Goal: Task Accomplishment & Management: Manage account settings

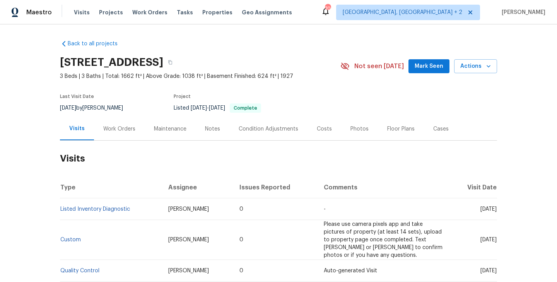
click at [110, 132] on div "Work Orders" at bounding box center [119, 129] width 32 height 8
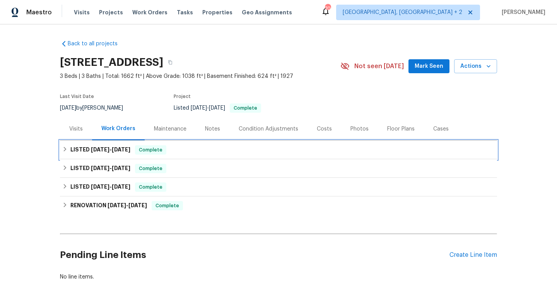
click at [130, 152] on h6 "LISTED 8/22/25 - 9/5/25" at bounding box center [100, 149] width 60 height 9
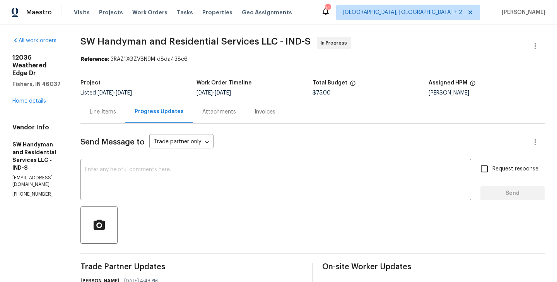
scroll to position [33, 0]
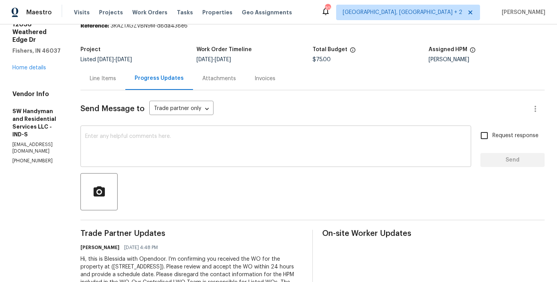
click at [180, 137] on textarea at bounding box center [276, 147] width 382 height 27
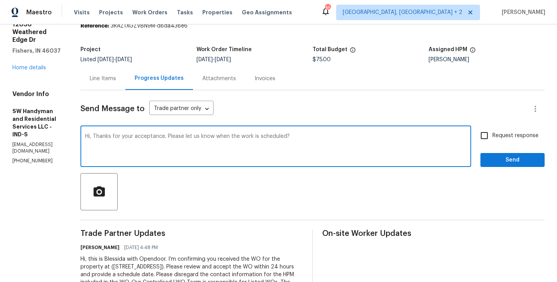
type textarea "Hi, Thanks for your acceptance. Please let us know when the work is scheduled?"
click at [497, 138] on span "Request response" at bounding box center [516, 136] width 46 height 8
click at [493, 138] on input "Request response" at bounding box center [485, 135] width 16 height 16
checkbox input "true"
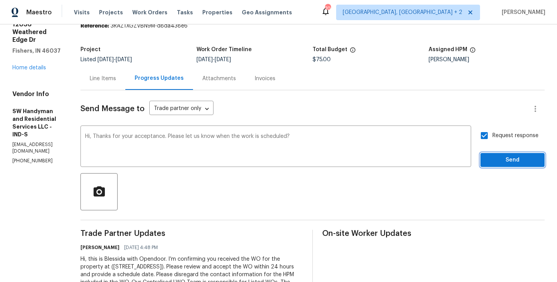
click at [496, 153] on button "Send" at bounding box center [513, 160] width 64 height 14
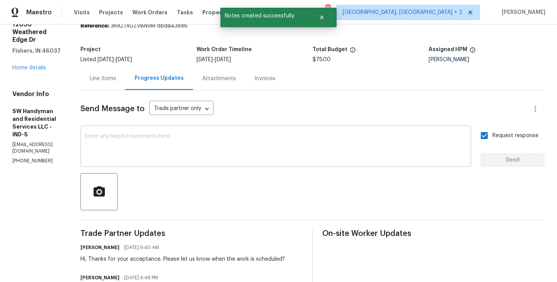
scroll to position [0, 0]
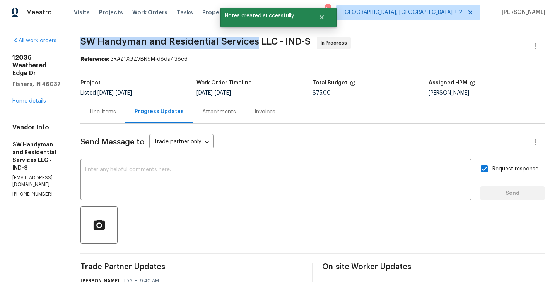
drag, startPoint x: 93, startPoint y: 40, endPoint x: 266, endPoint y: 44, distance: 172.3
click at [266, 44] on span "SW Handyman and Residential Services LLC - IND-S" at bounding box center [196, 41] width 230 height 9
copy span "SW Handyman and Residential Services"
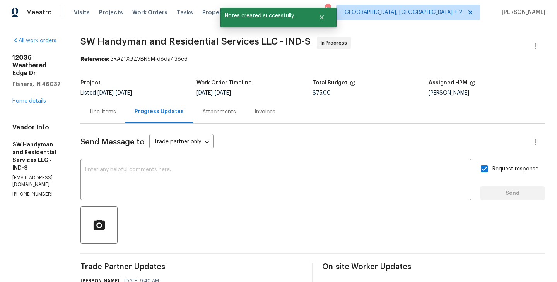
click at [31, 90] on div "12036 Weathered Edge Dr Fishers, IN 46037 Home details" at bounding box center [37, 79] width 50 height 51
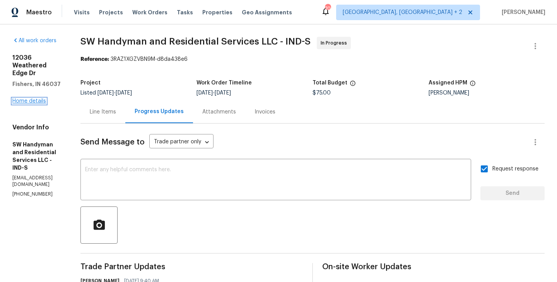
click at [32, 98] on link "Home details" at bounding box center [29, 100] width 34 height 5
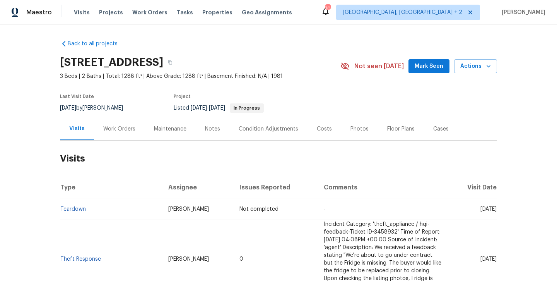
click at [114, 127] on div "Work Orders" at bounding box center [119, 129] width 32 height 8
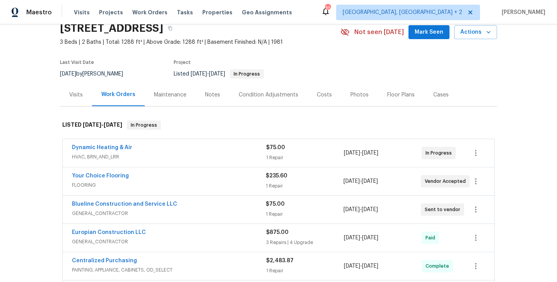
scroll to position [41, 0]
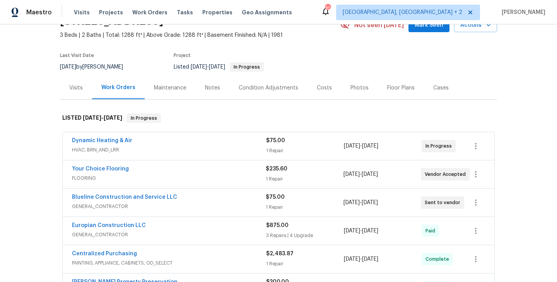
click at [180, 199] on div "Blueline Construction and Service LLC" at bounding box center [169, 197] width 194 height 9
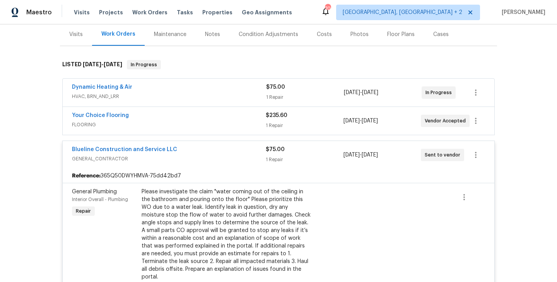
scroll to position [84, 0]
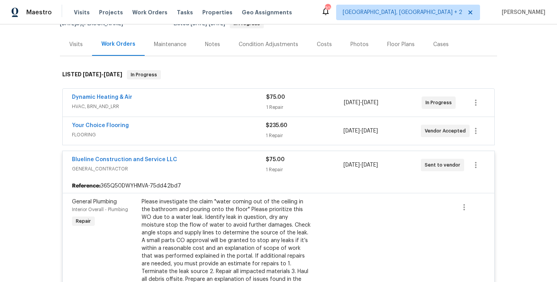
click at [194, 163] on div "Blueline Construction and Service LLC" at bounding box center [169, 160] width 194 height 9
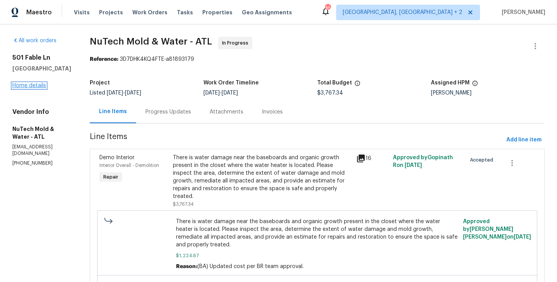
click at [31, 85] on link "Home details" at bounding box center [29, 85] width 34 height 5
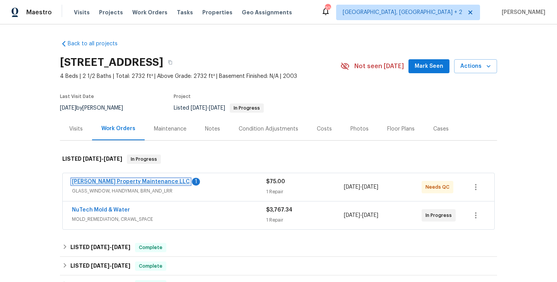
click at [142, 183] on link "[PERSON_NAME] Property Maintenance LLC" at bounding box center [131, 181] width 118 height 5
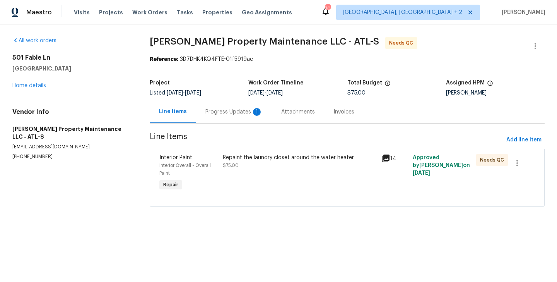
click at [212, 111] on div "Progress Updates 1" at bounding box center [234, 112] width 57 height 8
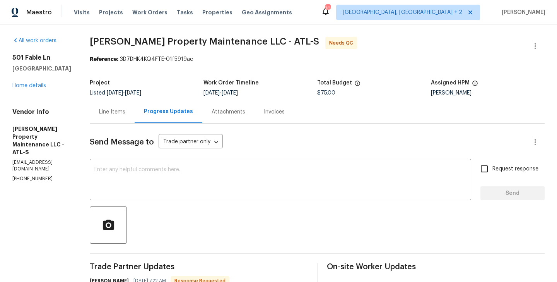
click at [108, 110] on div "Line Items" at bounding box center [112, 112] width 26 height 8
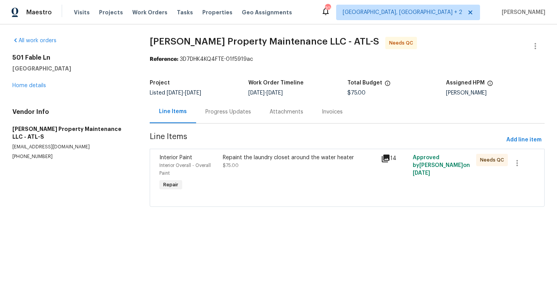
click at [234, 162] on div "Repaint the laundry closet around the water heater $75.00" at bounding box center [300, 161] width 154 height 15
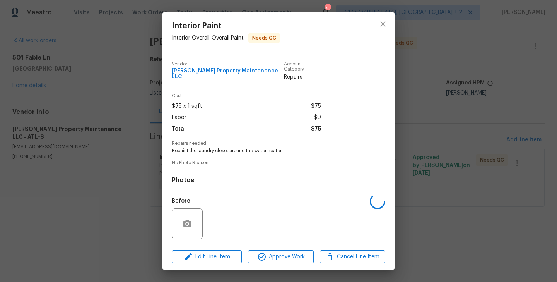
scroll to position [49, 0]
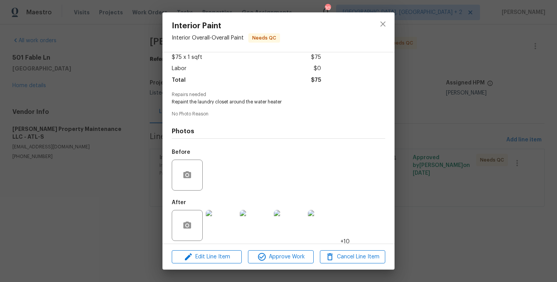
click at [223, 221] on img at bounding box center [221, 225] width 31 height 31
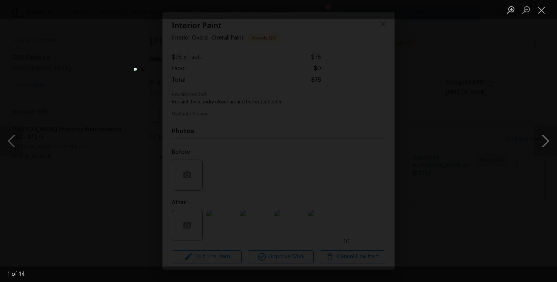
click at [546, 144] on button "Next image" at bounding box center [545, 140] width 23 height 31
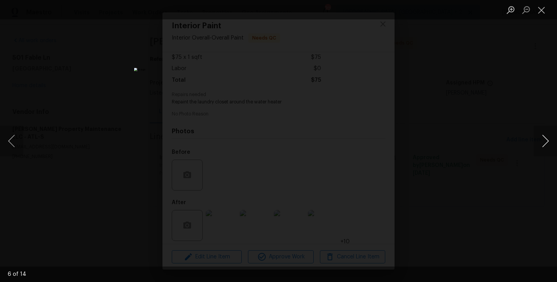
click at [546, 144] on button "Next image" at bounding box center [545, 140] width 23 height 31
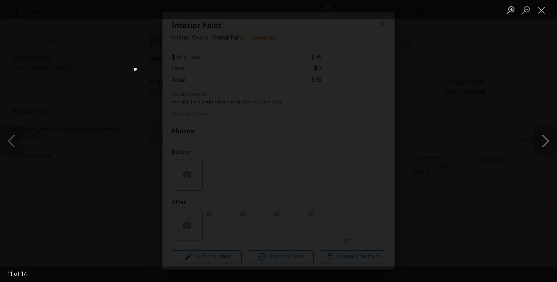
click at [546, 144] on button "Next image" at bounding box center [545, 140] width 23 height 31
click at [515, 162] on div "Lightbox" at bounding box center [278, 141] width 557 height 282
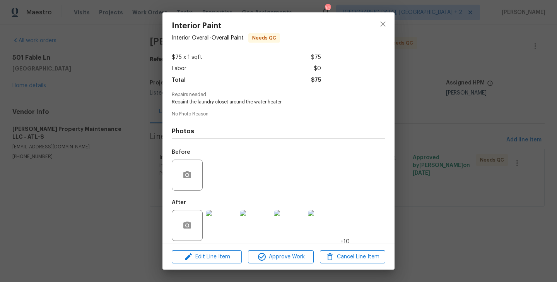
click at [515, 162] on div "Interior Paint Interior Overall - Overall Paint Needs QC Vendor Glen Property M…" at bounding box center [278, 141] width 557 height 282
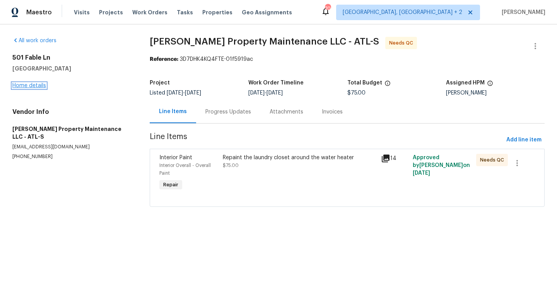
click at [28, 84] on link "Home details" at bounding box center [29, 85] width 34 height 5
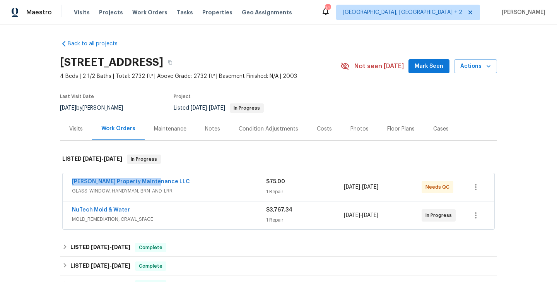
drag, startPoint x: 162, startPoint y: 183, endPoint x: 55, endPoint y: 183, distance: 107.2
click at [55, 183] on div "Back to all projects 501 Fable Ln, Canton, GA 30114 4 Beds | 2 1/2 Baths | Tota…" at bounding box center [278, 152] width 557 height 257
copy link "Glen Property Maintenance LLC"
click at [119, 207] on link "NuTech Mold & Water" at bounding box center [101, 209] width 58 height 5
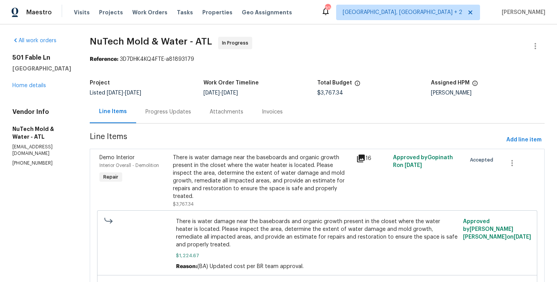
click at [170, 105] on div "Progress Updates" at bounding box center [168, 111] width 64 height 23
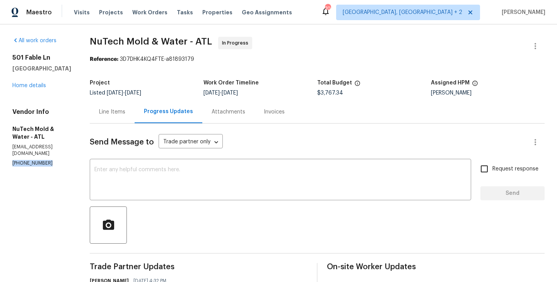
click at [26, 84] on link "Home details" at bounding box center [29, 85] width 34 height 5
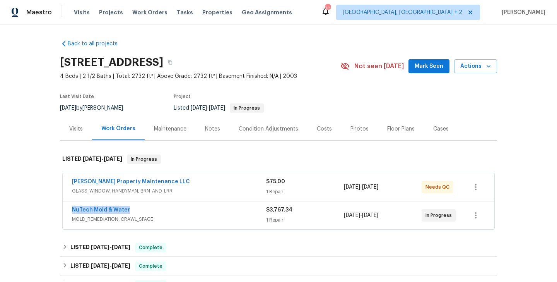
drag, startPoint x: 131, startPoint y: 211, endPoint x: 58, endPoint y: 211, distance: 72.8
click at [58, 211] on div "Back to all projects 501 Fable Ln, Canton, GA 30114 4 Beds | 2 1/2 Baths | Tota…" at bounding box center [278, 152] width 557 height 257
copy link "NuTech Mold & Water"
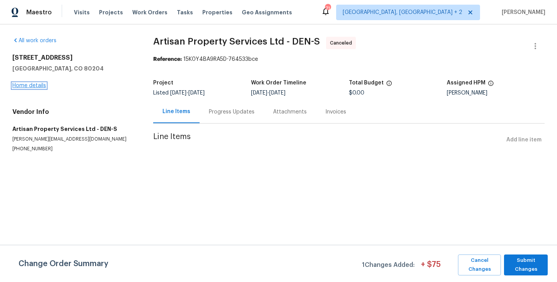
click at [34, 85] on link "Home details" at bounding box center [29, 85] width 34 height 5
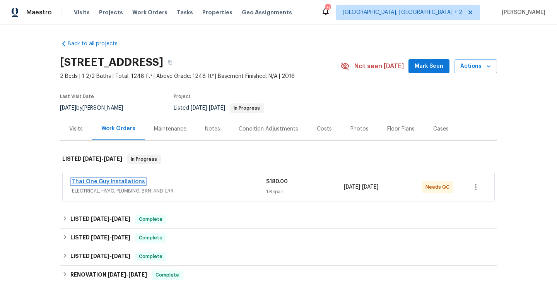
click at [134, 181] on link "That One Guy Installations" at bounding box center [108, 181] width 73 height 5
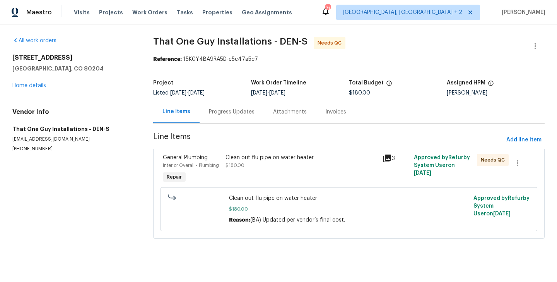
click at [240, 112] on div "Progress Updates" at bounding box center [232, 112] width 46 height 8
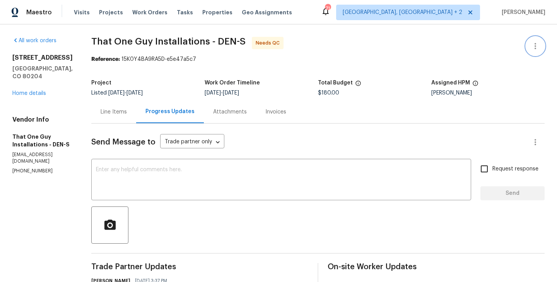
click at [539, 41] on button "button" at bounding box center [535, 46] width 19 height 19
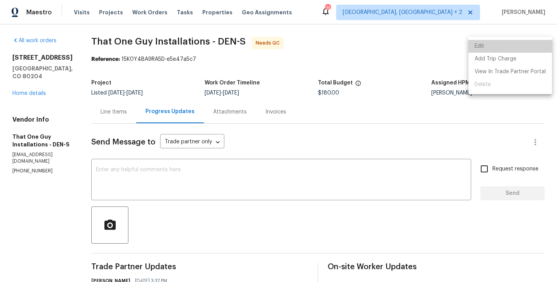
click at [524, 41] on li "Edit" at bounding box center [511, 46] width 84 height 13
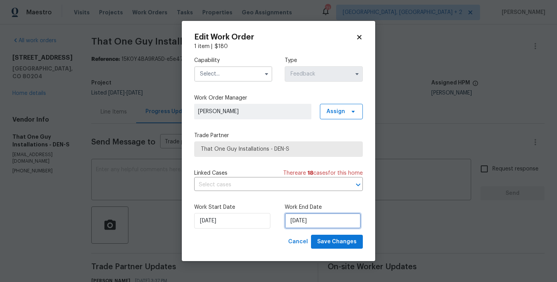
click at [305, 227] on input "05/09/2025" at bounding box center [323, 220] width 76 height 15
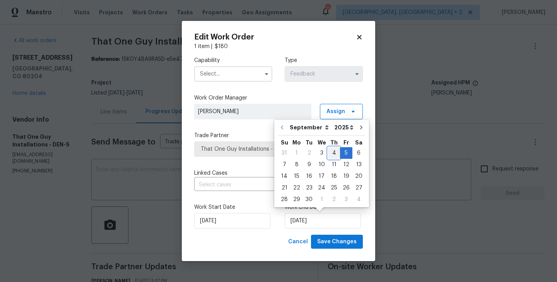
click at [332, 154] on div "4" at bounding box center [334, 152] width 12 height 11
type input "04/09/2025"
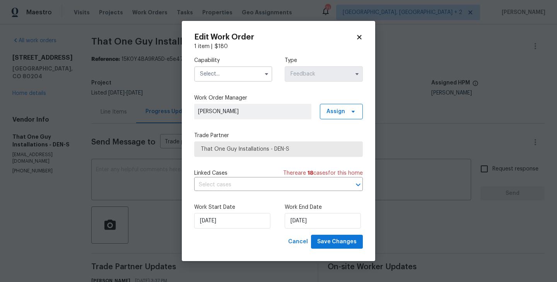
click at [221, 75] on input "text" at bounding box center [233, 73] width 78 height 15
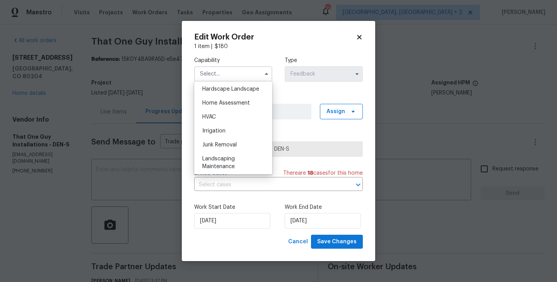
scroll to position [406, 0]
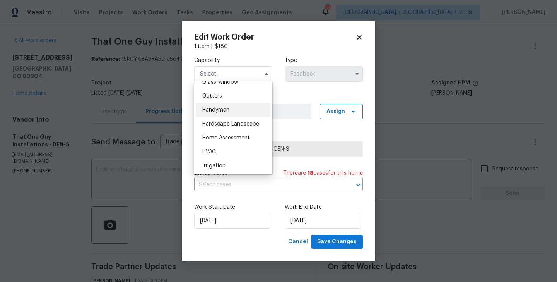
click at [222, 113] on div "Handyman" at bounding box center [233, 110] width 74 height 14
type input "Handyman"
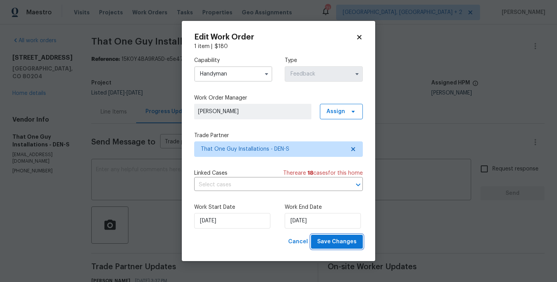
click at [339, 244] on span "Save Changes" at bounding box center [336, 242] width 39 height 10
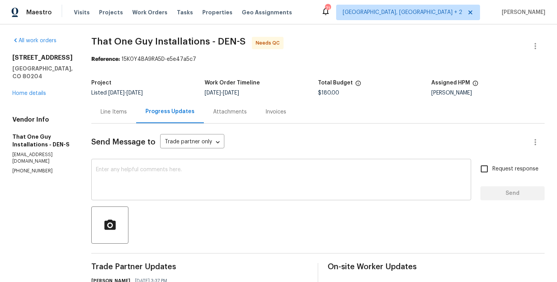
click at [158, 173] on textarea at bounding box center [281, 180] width 371 height 27
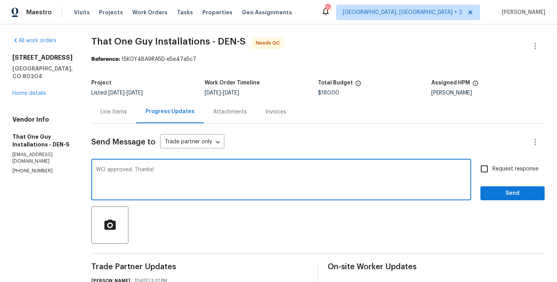
type textarea "WO approved. Thanks!"
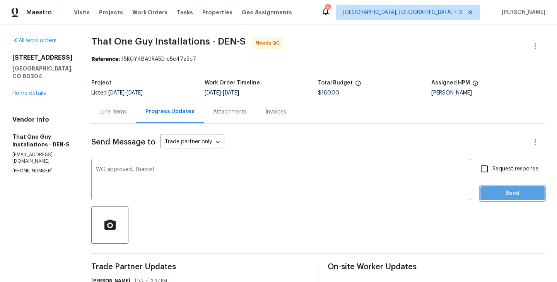
click at [513, 192] on span "Send" at bounding box center [513, 194] width 52 height 10
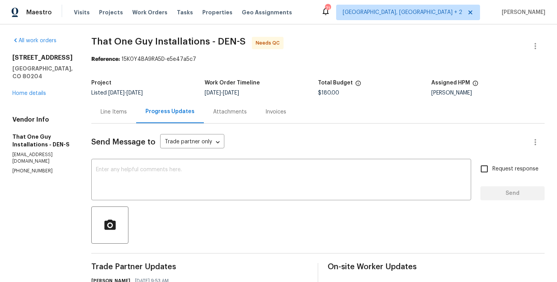
click at [115, 114] on div "Line Items" at bounding box center [113, 111] width 45 height 23
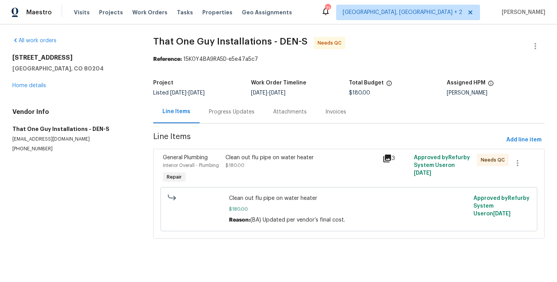
click at [250, 183] on div "Clean out flu pipe on water heater $180.00" at bounding box center [301, 169] width 157 height 36
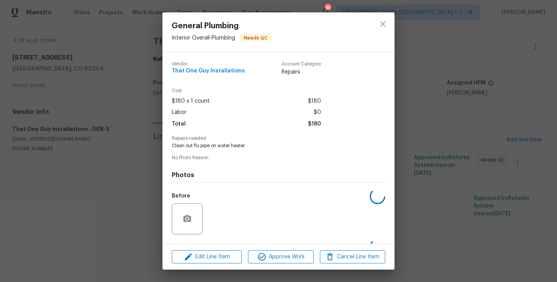
scroll to position [49, 0]
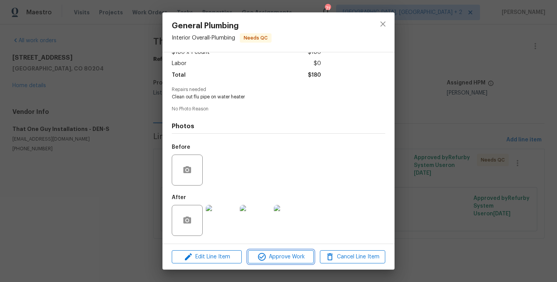
click at [281, 262] on button "Approve Work" at bounding box center [280, 257] width 65 height 14
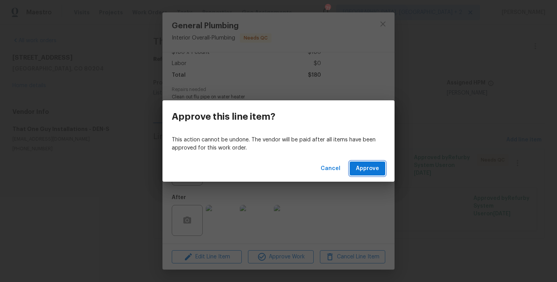
click at [357, 165] on button "Approve" at bounding box center [368, 168] width 36 height 14
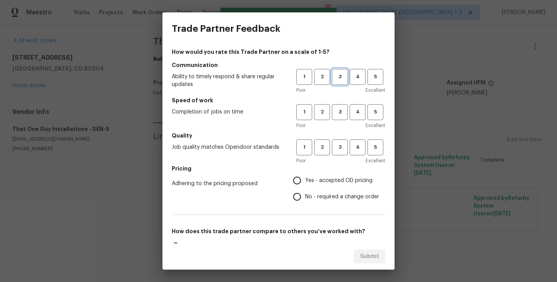
click at [339, 82] on button "3" at bounding box center [340, 77] width 16 height 16
click at [339, 116] on span "3" at bounding box center [340, 112] width 14 height 9
click at [339, 161] on div "Poor Excellent" at bounding box center [341, 161] width 89 height 8
click at [339, 156] on div "1 2 3 4 5 Poor Excellent" at bounding box center [341, 151] width 89 height 25
click at [342, 155] on button "3" at bounding box center [340, 147] width 16 height 16
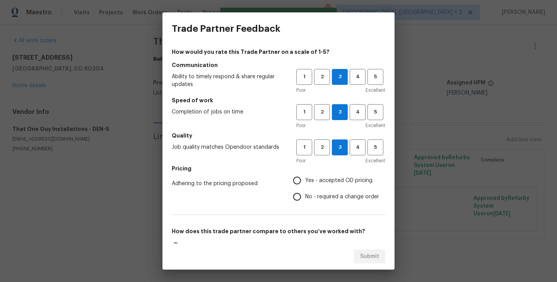
click at [334, 197] on span "No - required a change order" at bounding box center [342, 197] width 74 height 8
click at [305, 197] on input "No - required a change order" at bounding box center [297, 197] width 16 height 16
radio input "true"
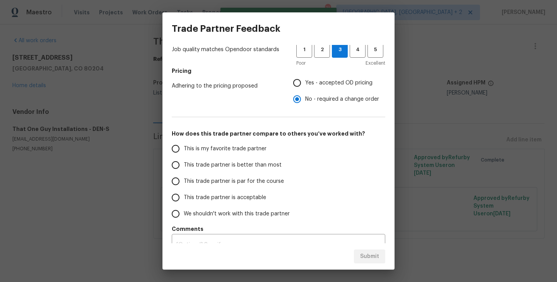
click at [249, 166] on span "This trade partner is better than most" at bounding box center [233, 165] width 98 height 8
click at [184, 166] on input "This trade partner is better than most" at bounding box center [176, 165] width 16 height 16
click at [377, 262] on button "Submit" at bounding box center [369, 256] width 31 height 14
radio input "true"
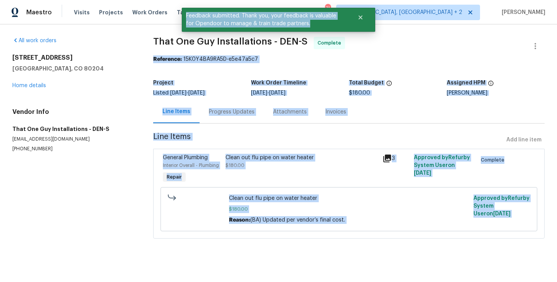
drag, startPoint x: 155, startPoint y: 50, endPoint x: 252, endPoint y: 31, distance: 98.6
click at [252, 30] on body "Maestro Visits Projects Work Orders Tasks Properties Geo Assignments 71 Albuque…" at bounding box center [278, 130] width 557 height 260
click at [252, 31] on span "Feedback submitted. Thank you, your feedback is valuable for Opendoor to manage…" at bounding box center [265, 20] width 166 height 24
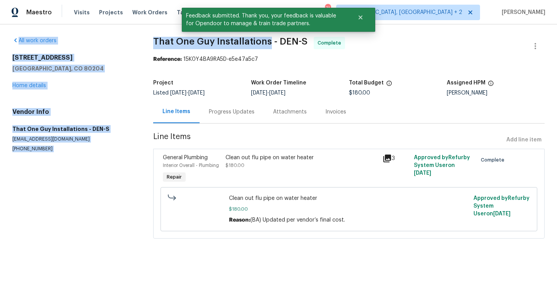
drag, startPoint x: 269, startPoint y: 43, endPoint x: 140, endPoint y: 36, distance: 128.7
click at [140, 36] on div "All work orders 1245 Utica St Apt 104 Denver, CO 80204 Home details Vendor Info…" at bounding box center [278, 142] width 557 height 236
click at [156, 49] on span "That One Guy Installations - DEN-S Complete" at bounding box center [339, 46] width 373 height 19
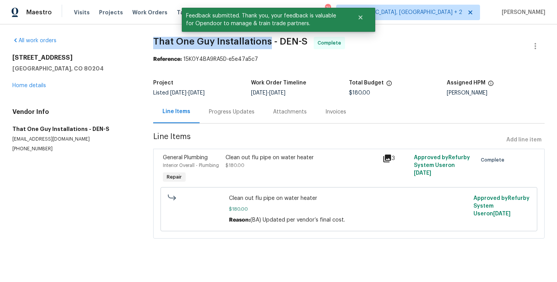
drag, startPoint x: 154, startPoint y: 42, endPoint x: 268, endPoint y: 42, distance: 114.2
click at [268, 42] on span "That One Guy Installations - DEN-S" at bounding box center [230, 41] width 154 height 9
copy span "That One Guy Installations"
click at [44, 86] on link "Home details" at bounding box center [29, 85] width 34 height 5
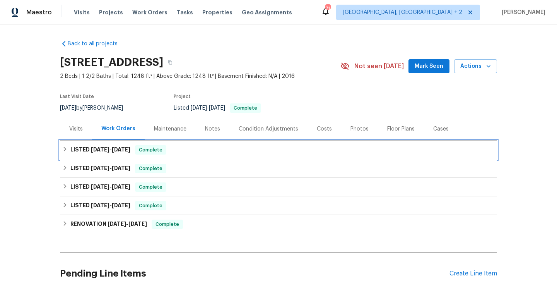
click at [154, 149] on span "Complete" at bounding box center [151, 150] width 30 height 8
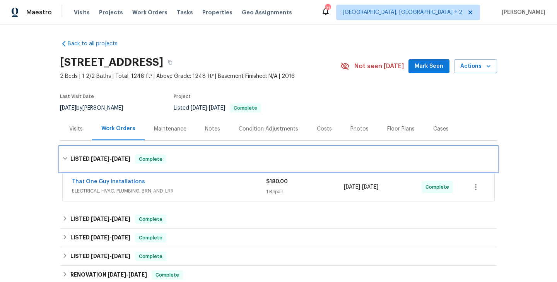
click at [154, 149] on div "LISTED 9/3/25 - 9/5/25 Complete" at bounding box center [278, 159] width 437 height 25
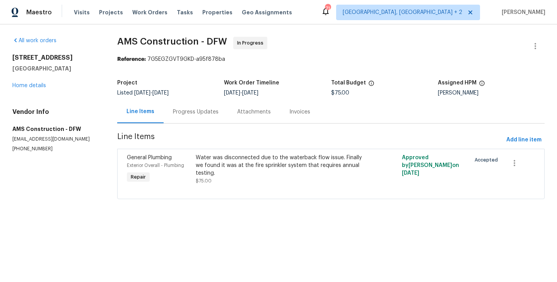
click at [190, 122] on div "Progress Updates" at bounding box center [196, 111] width 64 height 23
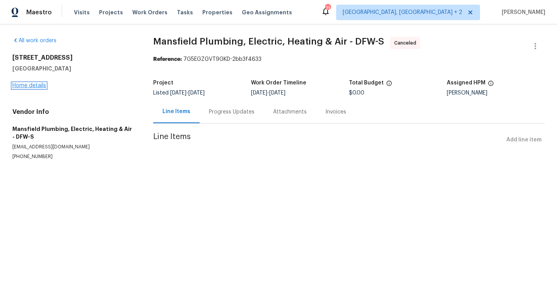
click at [21, 84] on link "Home details" at bounding box center [29, 85] width 34 height 5
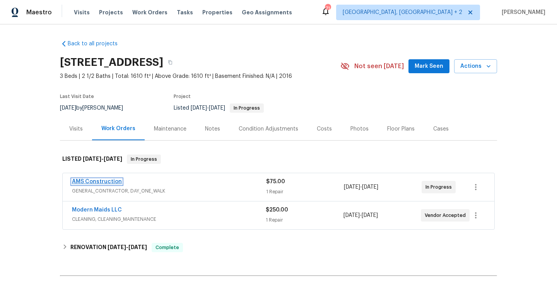
click at [110, 181] on link "AMS Construction" at bounding box center [97, 181] width 50 height 5
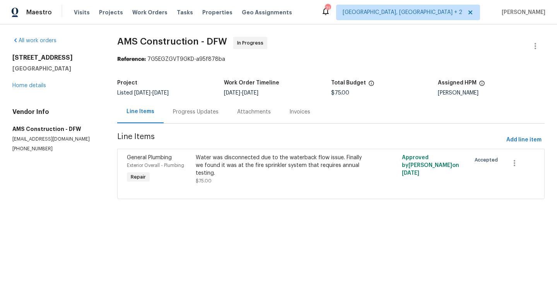
click at [199, 115] on div "Progress Updates" at bounding box center [196, 112] width 46 height 8
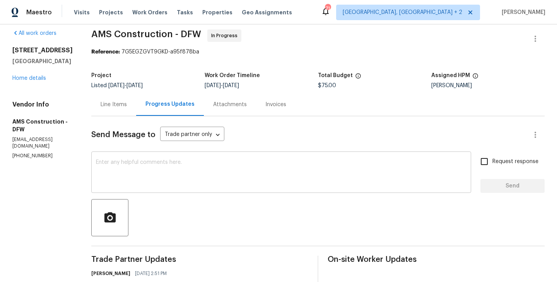
scroll to position [141, 0]
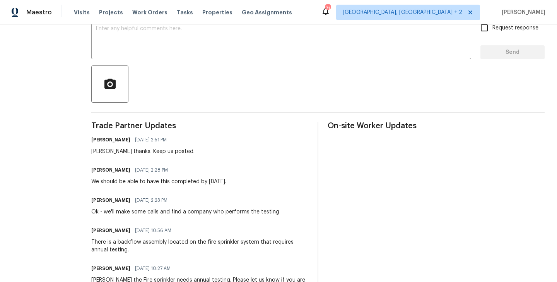
click at [91, 172] on h6 "[PERSON_NAME]" at bounding box center [110, 170] width 39 height 8
copy h6 "[PERSON_NAME]"
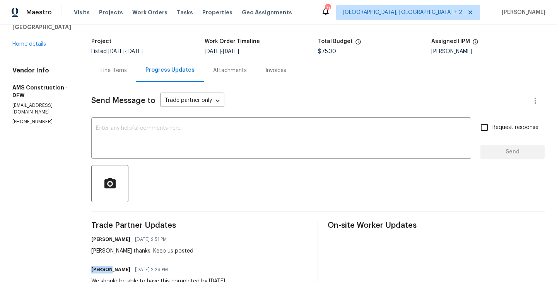
scroll to position [0, 0]
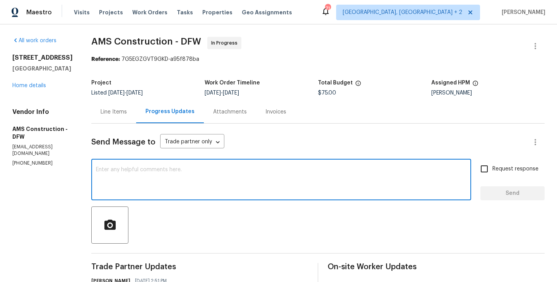
click at [130, 173] on textarea at bounding box center [281, 180] width 371 height 27
paste textarea "Michael"
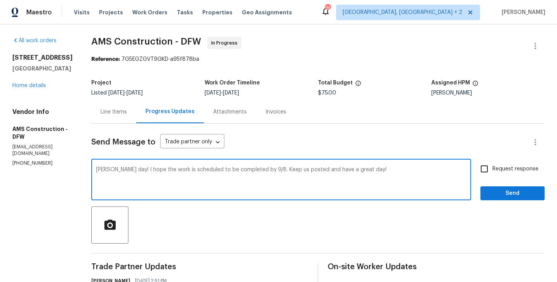
type textarea "Michael good day! I hope the work is scheduled to be completed by 9/8. Keep us …"
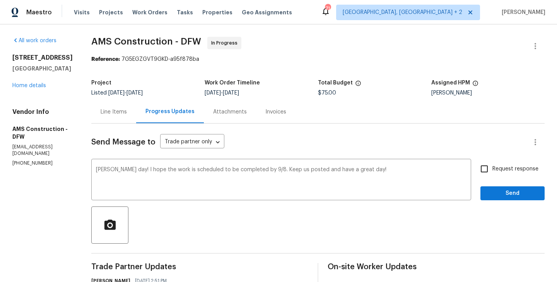
click at [498, 162] on label "Request response" at bounding box center [508, 169] width 62 height 16
click at [493, 162] on input "Request response" at bounding box center [485, 169] width 16 height 16
checkbox input "true"
click at [493, 194] on span "Send" at bounding box center [513, 194] width 52 height 10
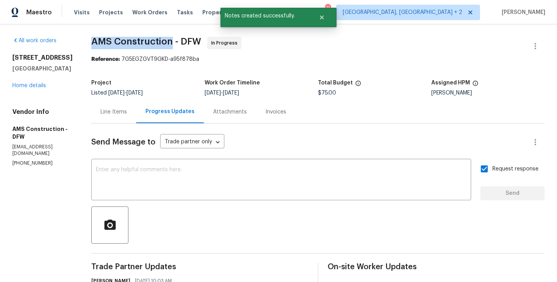
drag, startPoint x: 77, startPoint y: 37, endPoint x: 163, endPoint y: 40, distance: 86.4
copy span "AMS Construction"
click at [30, 85] on link "Home details" at bounding box center [29, 85] width 34 height 5
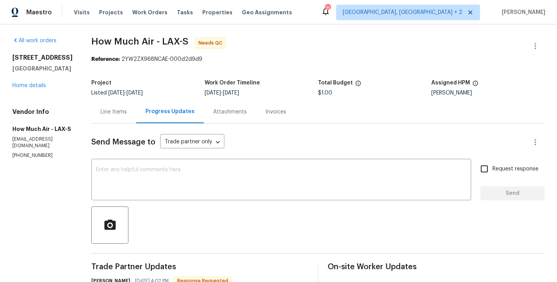
click at [113, 112] on div "Line Items" at bounding box center [114, 112] width 26 height 8
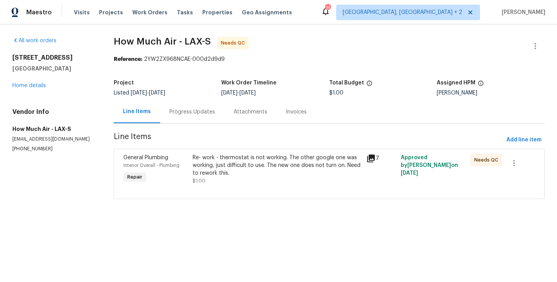
click at [201, 104] on div "Progress Updates" at bounding box center [192, 111] width 64 height 23
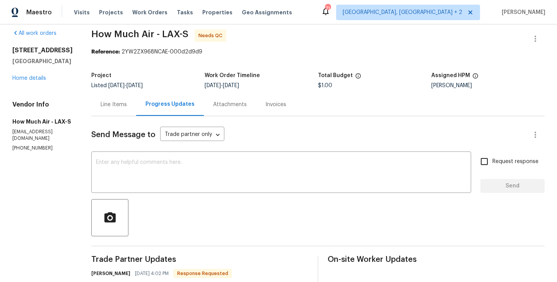
scroll to position [120, 0]
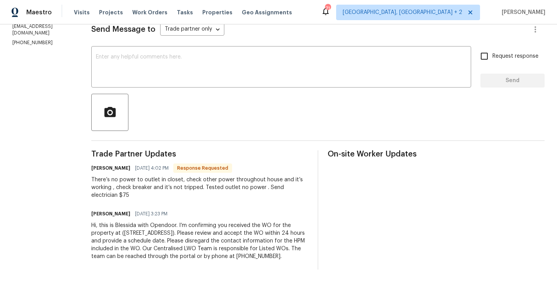
click at [92, 164] on h6 "Andy Mejia" at bounding box center [110, 168] width 39 height 8
copy h6 "Andy"
click at [155, 67] on textarea at bounding box center [281, 67] width 371 height 27
paste textarea "Andy"
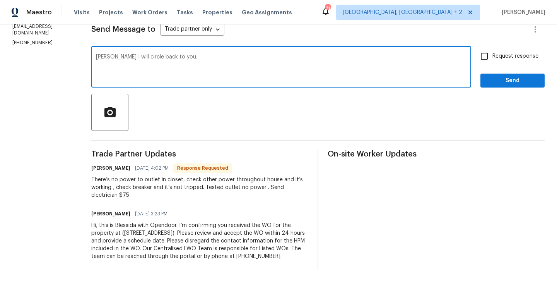
type textarea "Andy I will circle back to you."
drag, startPoint x: 508, startPoint y: 48, endPoint x: 508, endPoint y: 59, distance: 11.2
click at [508, 52] on span "Request response" at bounding box center [516, 56] width 46 height 8
click at [493, 48] on input "Request response" at bounding box center [485, 56] width 16 height 16
checkbox input "true"
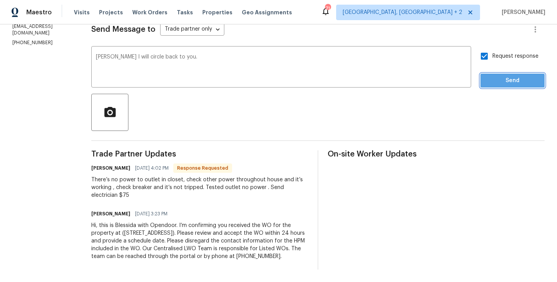
click at [508, 79] on button "Send" at bounding box center [513, 81] width 64 height 14
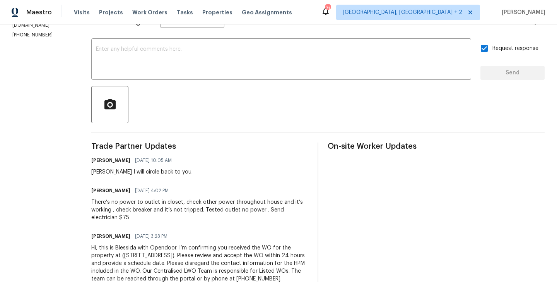
scroll to position [0, 0]
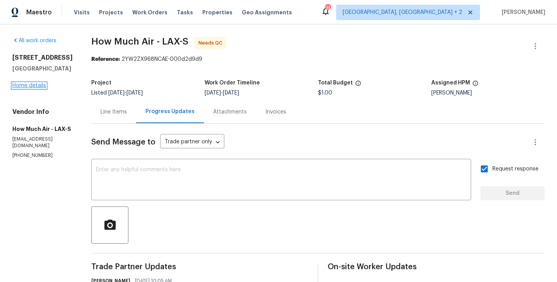
click at [33, 86] on link "Home details" at bounding box center [29, 85] width 34 height 5
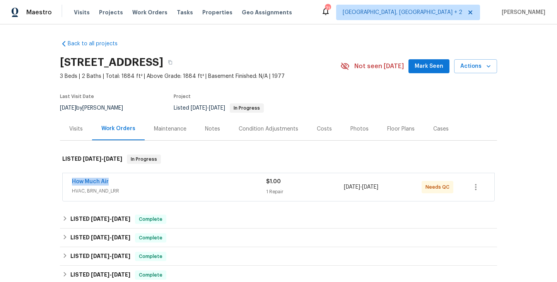
drag, startPoint x: 117, startPoint y: 183, endPoint x: 62, endPoint y: 183, distance: 55.4
click at [62, 183] on div "How Much Air HVAC, BRN_AND_LRR $1.00 1 Repair 9/4/2025 - 9/6/2025 Needs QC" at bounding box center [278, 187] width 437 height 32
copy link "How Much Air"
click at [99, 180] on link "How Much Air" at bounding box center [90, 181] width 37 height 5
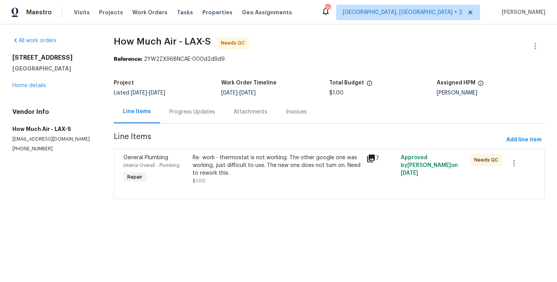
click at [237, 158] on div "Re- work - thermostat is not working. The other google one was working, just di…" at bounding box center [277, 165] width 169 height 23
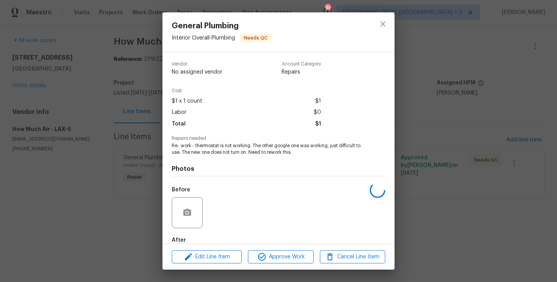
click at [221, 146] on span "Re- work - thermostat is not working. The other google one was working, just di…" at bounding box center [268, 148] width 192 height 13
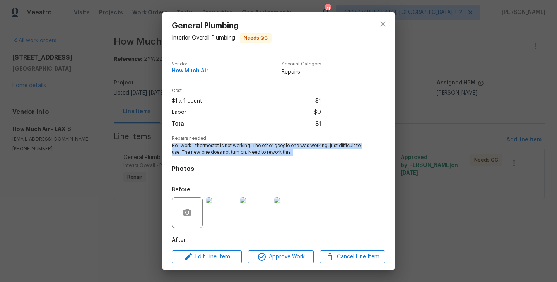
click at [221, 146] on span "Re- work - thermostat is not working. The other google one was working, just di…" at bounding box center [268, 148] width 192 height 13
copy span "Re- work - thermostat is not working. The other google one was working, just di…"
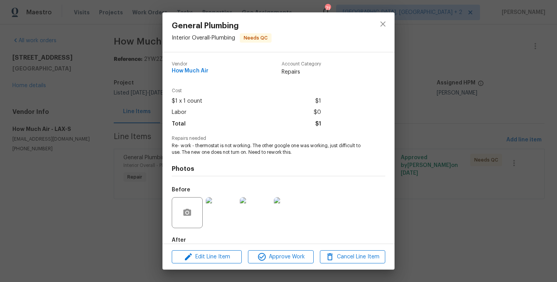
click at [112, 132] on div "General Plumbing Interior Overall - Plumbing Needs QC Vendor How Much Air Accou…" at bounding box center [278, 141] width 557 height 282
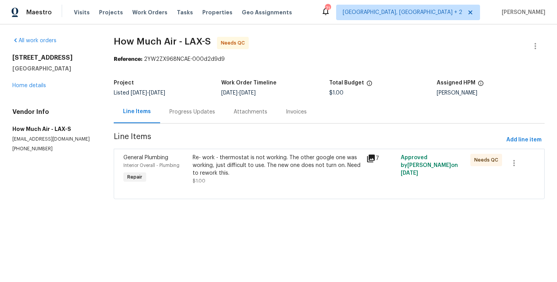
click at [192, 120] on div "Progress Updates" at bounding box center [192, 111] width 64 height 23
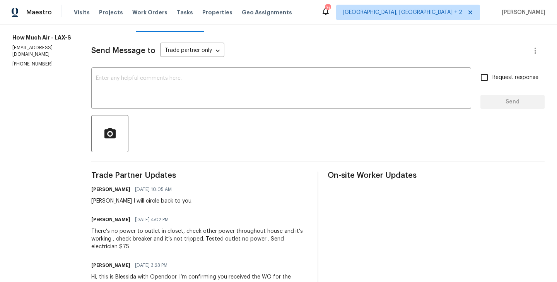
scroll to position [151, 0]
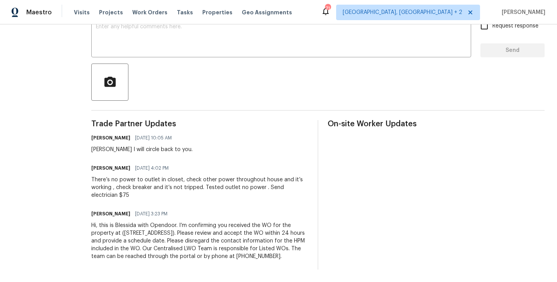
click at [153, 176] on div "There’s no power to outlet in closet, check other power throughout house and it…" at bounding box center [199, 187] width 217 height 23
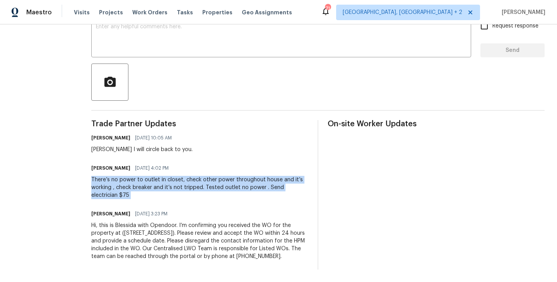
click at [153, 176] on div "There’s no power to outlet in closet, check other power throughout house and it…" at bounding box center [199, 187] width 217 height 23
copy div "There’s no power to outlet in closet, check other power throughout house and it…"
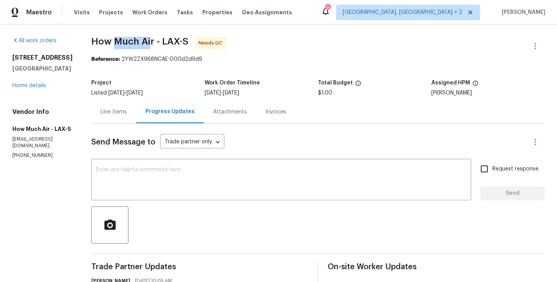
drag, startPoint x: 150, startPoint y: 43, endPoint x: 117, endPoint y: 45, distance: 33.3
click at [117, 45] on span "How Much Air - LAX-S" at bounding box center [139, 41] width 97 height 9
click at [150, 42] on span "How Much Air - LAX-S" at bounding box center [139, 41] width 97 height 9
drag, startPoint x: 153, startPoint y: 42, endPoint x: 88, endPoint y: 42, distance: 64.6
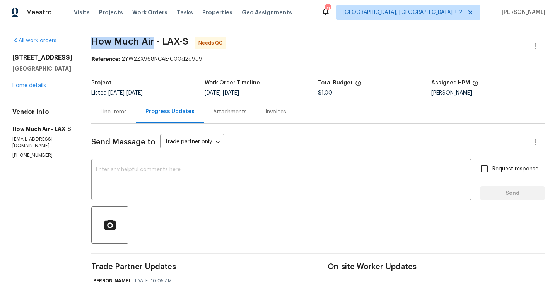
click at [88, 42] on div "All work orders 12515 Cedar Ave Hawthorne, CA 90250 Home details Vendor Info Ho…" at bounding box center [278, 224] width 557 height 400
copy span "How Much Air"
click at [26, 88] on div "12515 Cedar Ave Hawthorne, CA 90250 Home details" at bounding box center [42, 72] width 60 height 36
click at [26, 85] on link "Home details" at bounding box center [29, 85] width 34 height 5
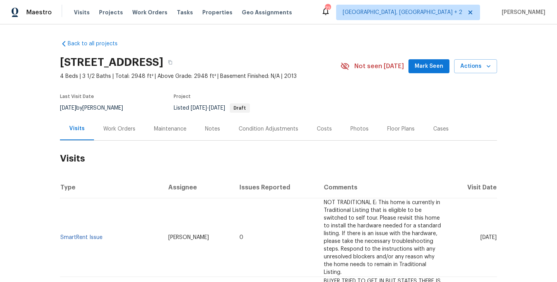
click at [125, 128] on div "Work Orders" at bounding box center [119, 129] width 32 height 8
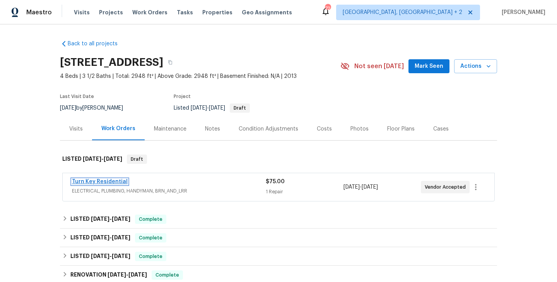
click at [118, 182] on link "Turn Key Residential" at bounding box center [100, 181] width 56 height 5
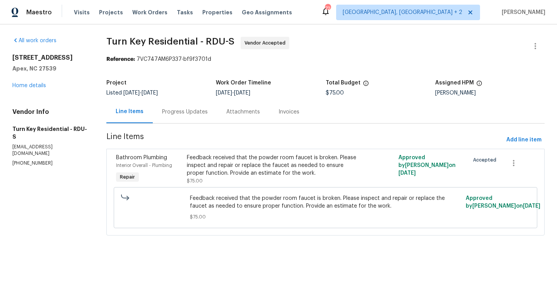
click at [190, 120] on div "Progress Updates" at bounding box center [185, 111] width 64 height 23
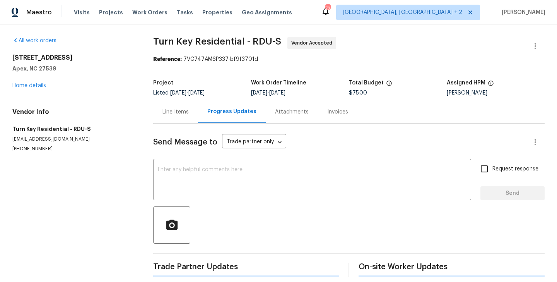
scroll to position [75, 0]
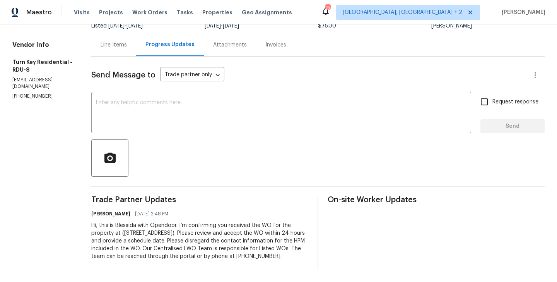
click at [201, 146] on div at bounding box center [318, 157] width 454 height 37
click at [185, 111] on textarea at bounding box center [281, 113] width 371 height 27
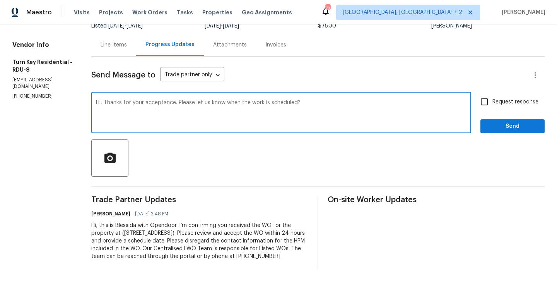
type textarea "Hi, Thanks for your acceptance. Please let us know when the work is scheduled?"
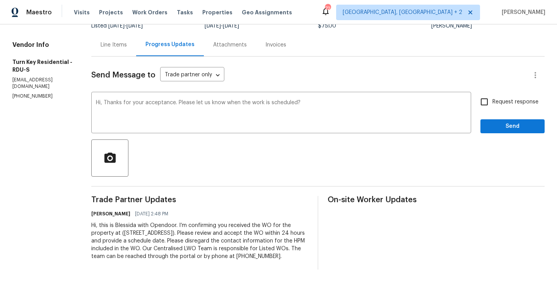
click at [513, 98] on span "Request response" at bounding box center [516, 102] width 46 height 8
click at [493, 94] on input "Request response" at bounding box center [485, 102] width 16 height 16
checkbox input "true"
click at [496, 122] on span "Send" at bounding box center [513, 127] width 52 height 10
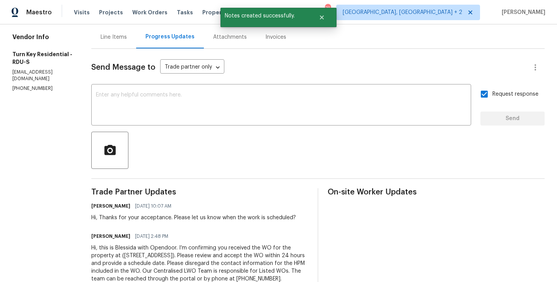
scroll to position [0, 0]
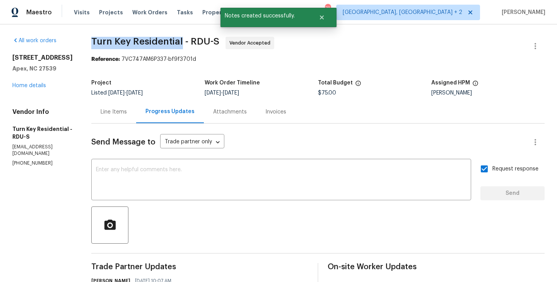
drag, startPoint x: 200, startPoint y: 42, endPoint x: 107, endPoint y: 45, distance: 92.9
click at [107, 45] on div "All work orders [STREET_ADDRESS] Home details Vendor Info Turn Key Residential …" at bounding box center [278, 201] width 557 height 355
copy span "Turn Key Residential"
click at [33, 83] on link "Home details" at bounding box center [29, 85] width 34 height 5
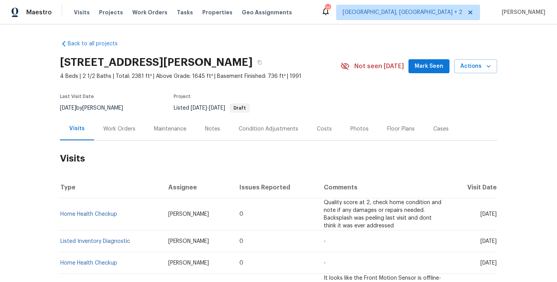
click at [118, 125] on div "Work Orders" at bounding box center [119, 129] width 32 height 8
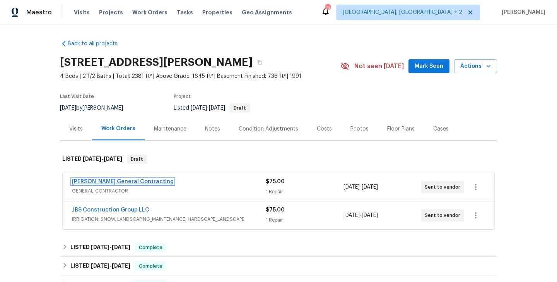
click at [134, 182] on link "[PERSON_NAME] General Contracting" at bounding box center [123, 181] width 102 height 5
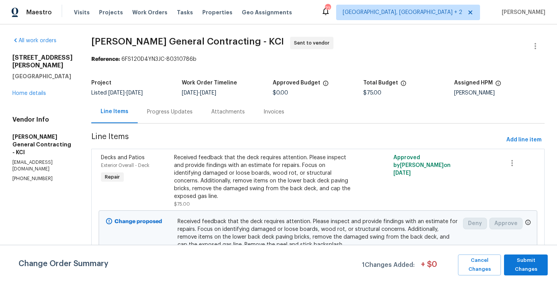
scroll to position [25, 0]
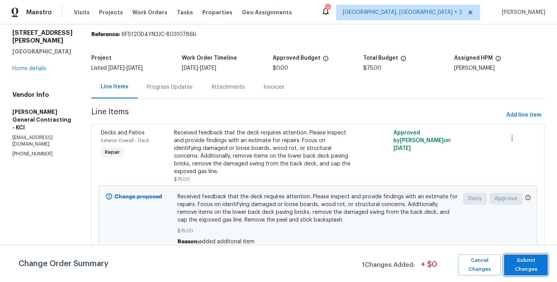
click at [516, 261] on span "Submit Changes" at bounding box center [526, 265] width 36 height 18
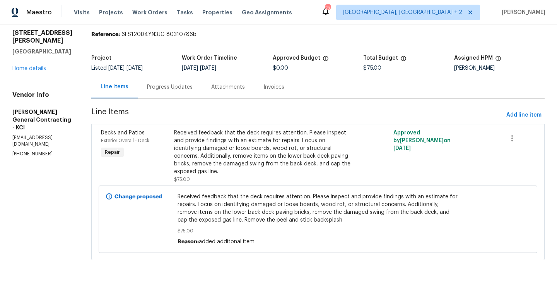
click at [196, 94] on div "Progress Updates" at bounding box center [170, 86] width 64 height 23
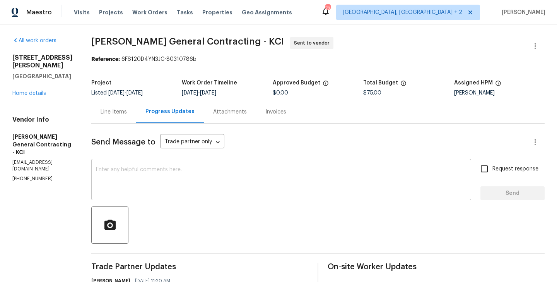
click at [202, 171] on textarea at bounding box center [281, 180] width 371 height 27
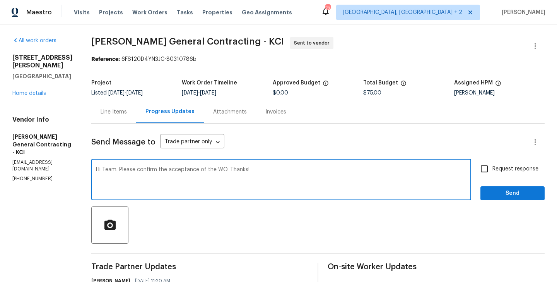
type textarea "Hi Team. Please confirm the acceptance of the WO. Thanks!"
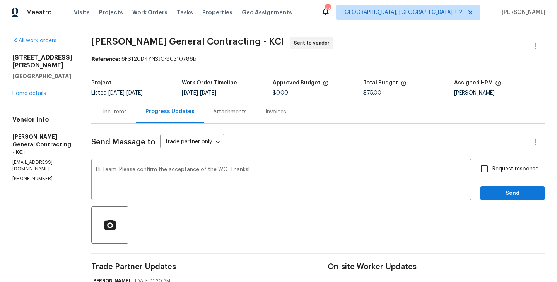
click at [513, 175] on label "Request response" at bounding box center [508, 169] width 62 height 16
click at [493, 175] on input "Request response" at bounding box center [485, 169] width 16 height 16
checkbox input "true"
click at [503, 192] on span "Send" at bounding box center [513, 194] width 52 height 10
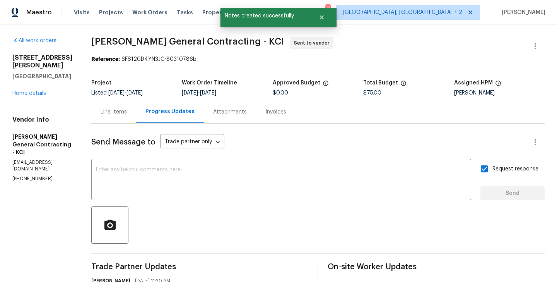
click at [45, 164] on section "All work orders 15416 Floyd St Overland Park, KS 66223 Home details Vendor Info…" at bounding box center [42, 221] width 60 height 369
click at [45, 164] on section "All work orders 15416 Floyd St Overland Park, KS 66223 Home details Vendor Info…" at bounding box center [42, 236] width 60 height 399
copy p "(816) 606-6039"
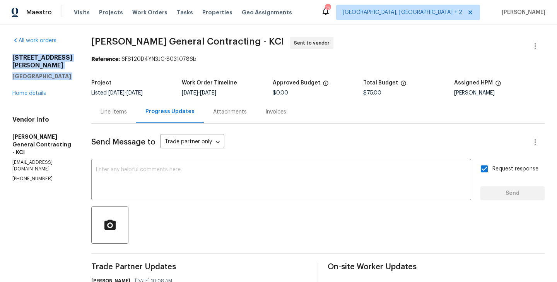
drag, startPoint x: 77, startPoint y: 73, endPoint x: 0, endPoint y: 49, distance: 81.2
click at [0, 49] on div "All work orders 15416 Floyd St Overland Park, KS 66223 Home details Vendor Info…" at bounding box center [278, 235] width 557 height 423
copy div "15416 Floyd St Overland Park, KS 66223"
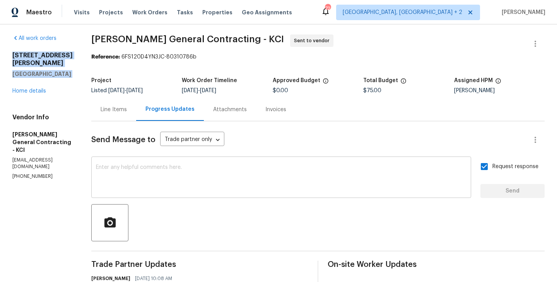
click at [161, 161] on div "x ​" at bounding box center [281, 177] width 380 height 39
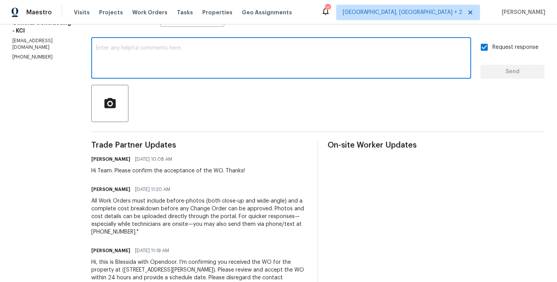
scroll to position [134, 0]
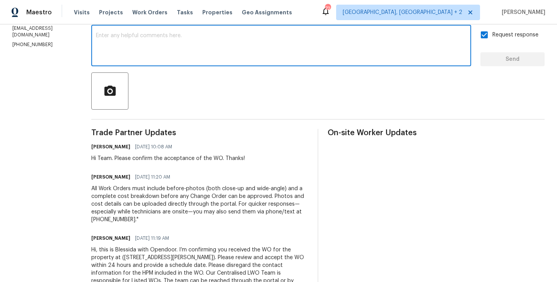
click at [153, 159] on div "Hi Team. Please confirm the acceptance of the WO. Thanks!" at bounding box center [168, 158] width 154 height 8
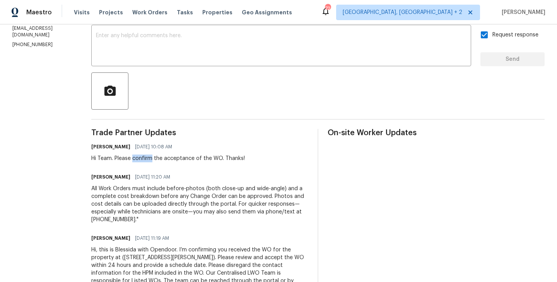
click at [153, 159] on div "Hi Team. Please confirm the acceptance of the WO. Thanks!" at bounding box center [168, 158] width 154 height 8
copy div "Hi Team. Please confirm the acceptance of the WO. Thanks!"
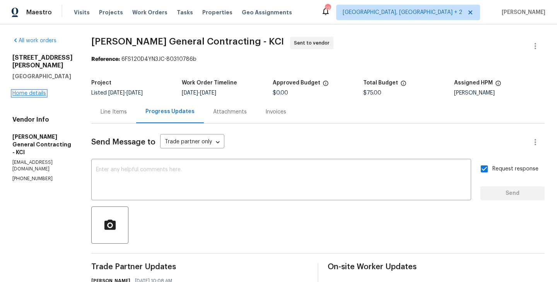
click at [34, 91] on link "Home details" at bounding box center [29, 93] width 34 height 5
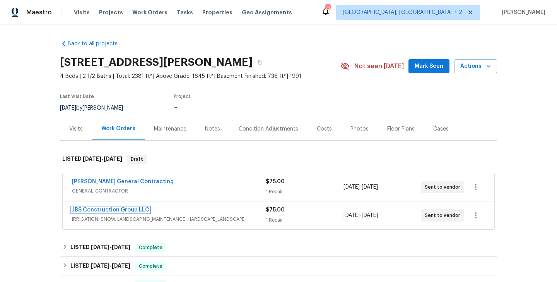
click at [118, 207] on link "JBS Construction Group LLC" at bounding box center [110, 209] width 77 height 5
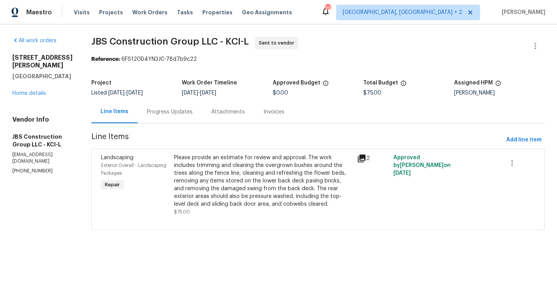
click at [193, 114] on div "Progress Updates" at bounding box center [170, 112] width 46 height 8
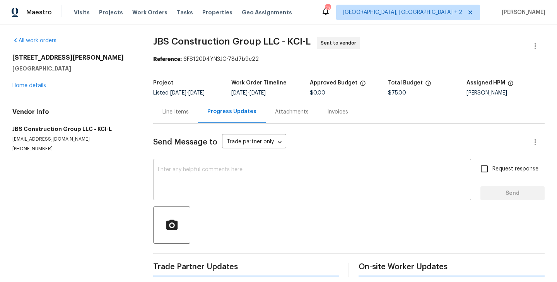
click at [218, 173] on textarea at bounding box center [312, 180] width 309 height 27
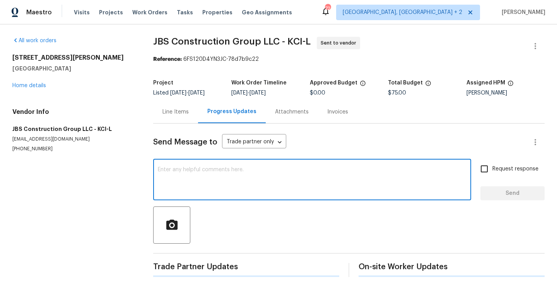
paste textarea "Hi Team. Please confirm the acceptance of the WO. Thanks!"
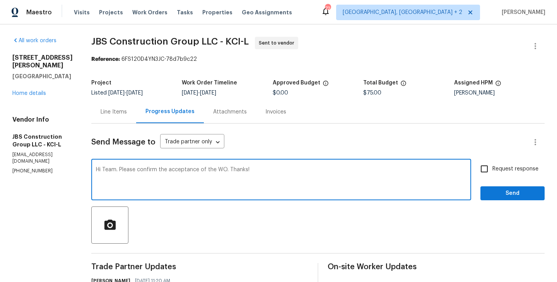
type textarea "Hi Team. Please confirm the acceptance of the WO. Thanks!"
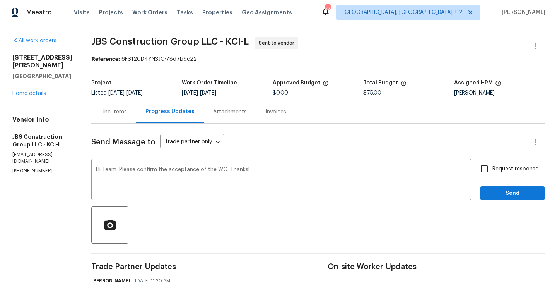
click at [509, 171] on span "Request response" at bounding box center [516, 169] width 46 height 8
click at [493, 171] on input "Request response" at bounding box center [485, 169] width 16 height 16
checkbox input "true"
click at [497, 186] on button "Send" at bounding box center [513, 193] width 64 height 14
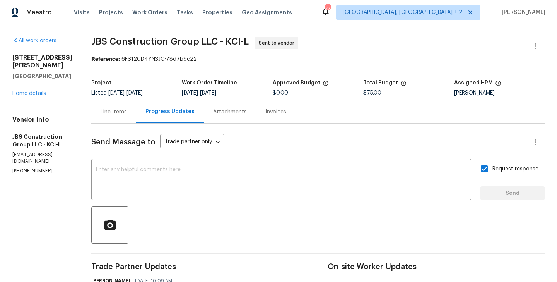
click at [53, 168] on p "(615) 519-9339" at bounding box center [42, 171] width 60 height 7
copy p "(615) 519-9339"
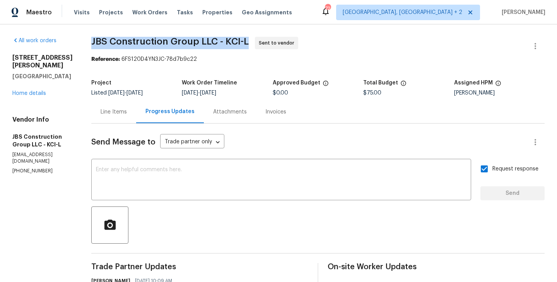
drag, startPoint x: 114, startPoint y: 41, endPoint x: 222, endPoint y: 41, distance: 108.0
click at [222, 41] on span "JBS Construction Group LLC - KCI-L" at bounding box center [170, 41] width 158 height 9
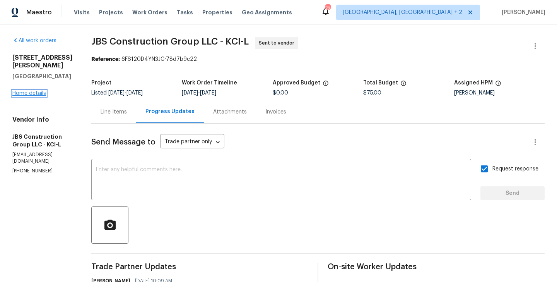
click at [41, 91] on link "Home details" at bounding box center [29, 93] width 34 height 5
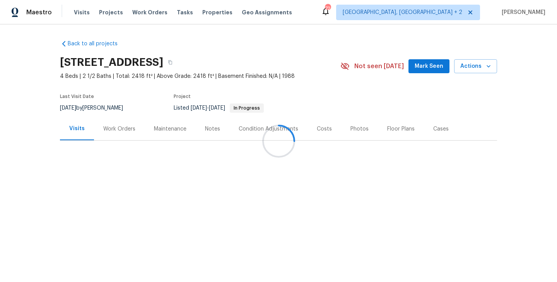
click at [111, 127] on div "Work Orders" at bounding box center [119, 129] width 32 height 8
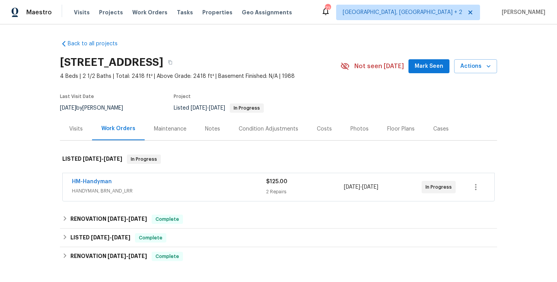
click at [99, 178] on span "HM-Handyman" at bounding box center [92, 182] width 40 height 8
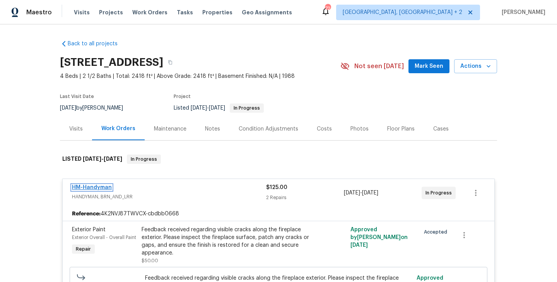
click at [103, 188] on link "HM-Handyman" at bounding box center [92, 187] width 40 height 5
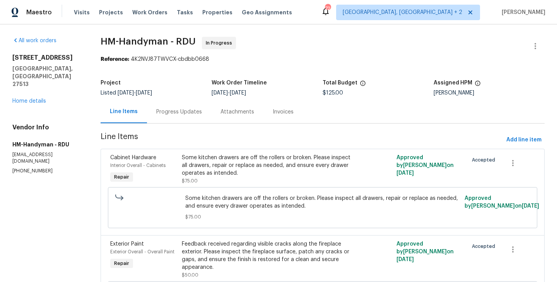
click at [171, 105] on div "Progress Updates" at bounding box center [179, 111] width 64 height 23
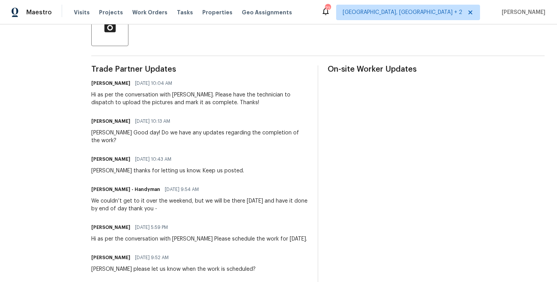
scroll to position [148, 0]
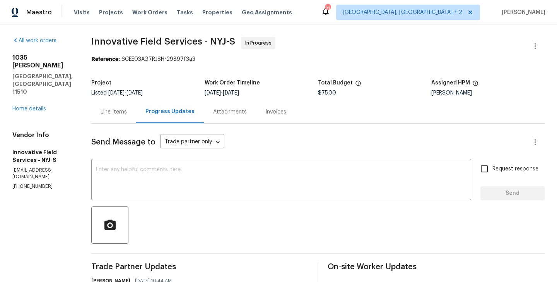
click at [26, 161] on section "All work orders [STREET_ADDRESS][PERSON_NAME] Home details Vendor Info Innovati…" at bounding box center [42, 206] width 60 height 338
copy p "[PHONE_NUMBER]"
click at [63, 183] on p "[PHONE_NUMBER]" at bounding box center [42, 186] width 60 height 7
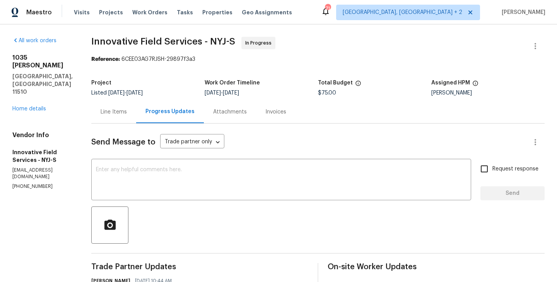
click at [63, 183] on p "[PHONE_NUMBER]" at bounding box center [42, 186] width 60 height 7
click at [129, 165] on div "x ​" at bounding box center [281, 180] width 380 height 39
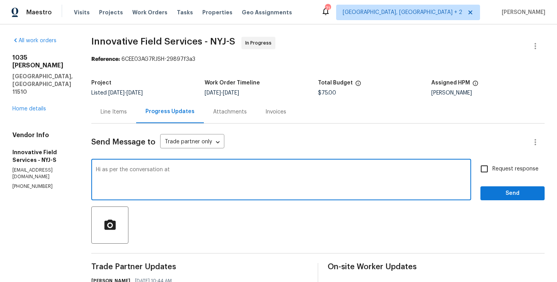
paste textarea "(631) 676-4222"
type textarea "Hi as per the conversation at (631) 676-4222 Please update us once you have an …"
click at [492, 165] on input "Request response" at bounding box center [485, 169] width 16 height 16
checkbox input "true"
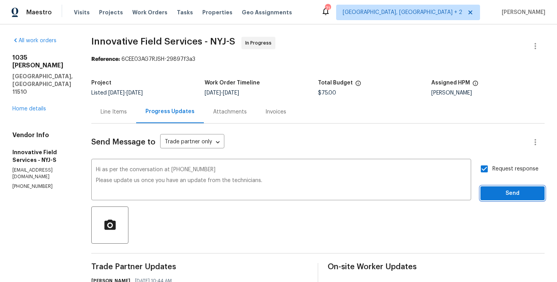
click at [492, 192] on span "Send" at bounding box center [513, 194] width 52 height 10
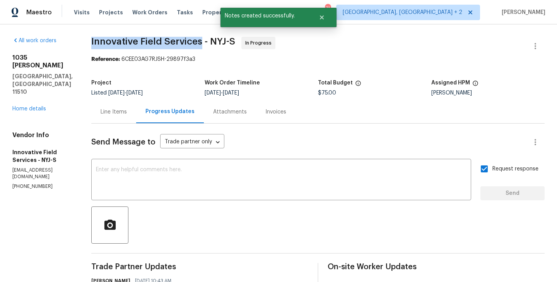
drag, startPoint x: 85, startPoint y: 43, endPoint x: 199, endPoint y: 45, distance: 113.4
click at [199, 45] on div "All work orders 1035 Bonaparte Pl Baldwin, NY 11510 Home details Vendor Info In…" at bounding box center [278, 224] width 557 height 400
copy span "Innovative Field Services"
click at [31, 106] on link "Home details" at bounding box center [29, 108] width 34 height 5
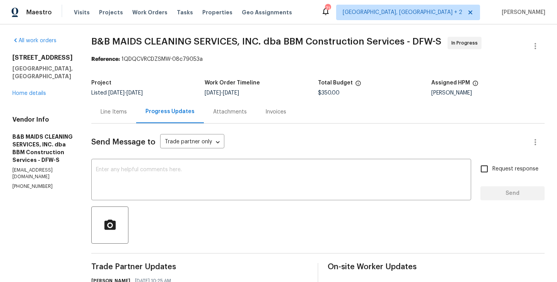
click at [23, 183] on p "(214) 732-4660" at bounding box center [42, 186] width 60 height 7
copy p "(214) 732-4660"
click at [66, 69] on h5 "Decatur, TX 76234" at bounding box center [42, 72] width 60 height 15
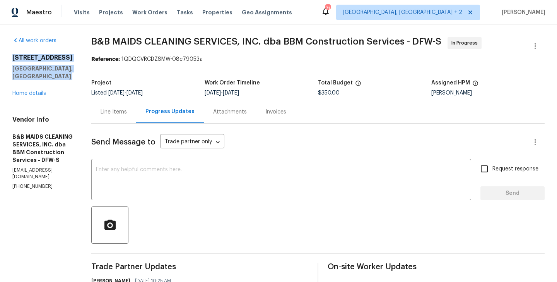
drag, startPoint x: 66, startPoint y: 69, endPoint x: 0, endPoint y: 51, distance: 68.7
click at [0, 51] on div "All work orders 103 County Road 4223 Decatur, TX 76234 Home details Vendor Info…" at bounding box center [278, 201] width 557 height 355
copy div "103 County Road 4223 Decatur, TX 76234"
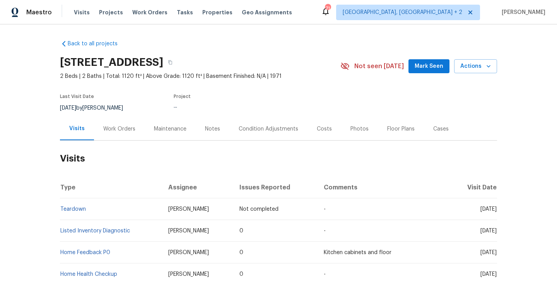
click at [129, 136] on div "Work Orders" at bounding box center [119, 128] width 51 height 23
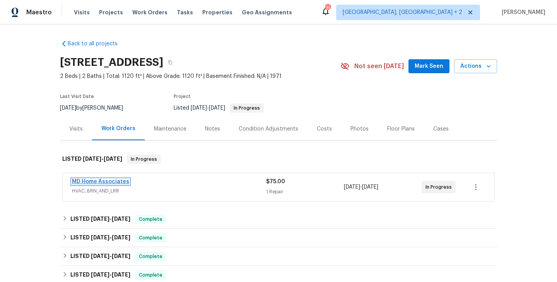
click at [124, 181] on link "MD Home Associates" at bounding box center [100, 181] width 57 height 5
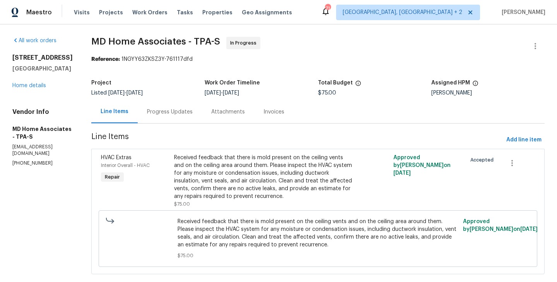
click at [28, 170] on section "All work orders [STREET_ADDRESS] Home details Vendor Info MD Home Associates - …" at bounding box center [42, 160] width 60 height 247
copy p "[PHONE_NUMBER]"
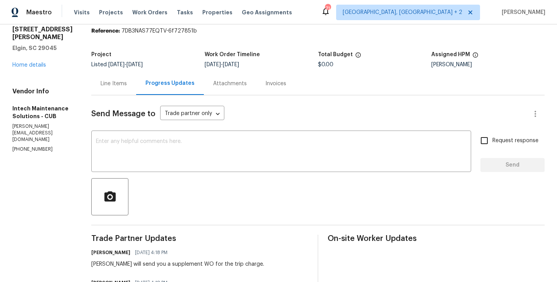
scroll to position [43, 0]
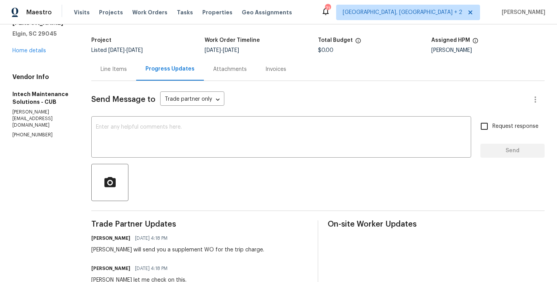
click at [29, 48] on div "[STREET_ADDRESS][PERSON_NAME][PERSON_NAME] Home details" at bounding box center [42, 32] width 60 height 43
click at [29, 49] on link "Home details" at bounding box center [29, 50] width 34 height 5
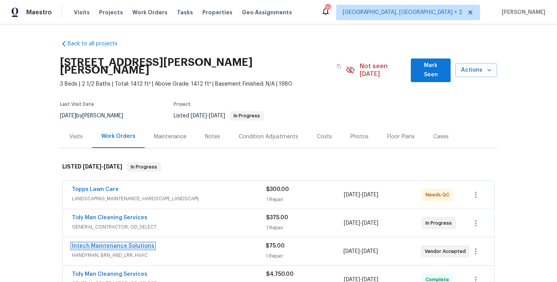
click at [128, 243] on link "Intech Maintenance Solutions" at bounding box center [113, 245] width 82 height 5
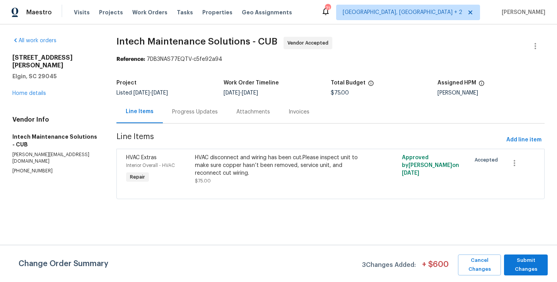
click at [185, 114] on div "Progress Updates" at bounding box center [195, 112] width 46 height 8
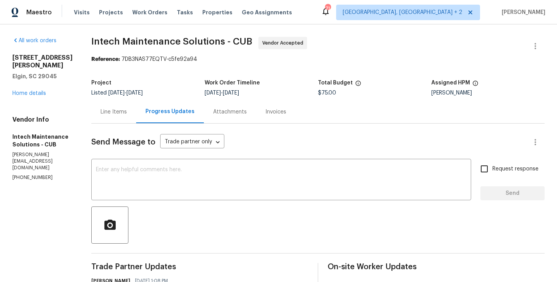
click at [21, 174] on p "(803) 399-8035" at bounding box center [42, 177] width 60 height 7
copy p "(803) 399-8035"
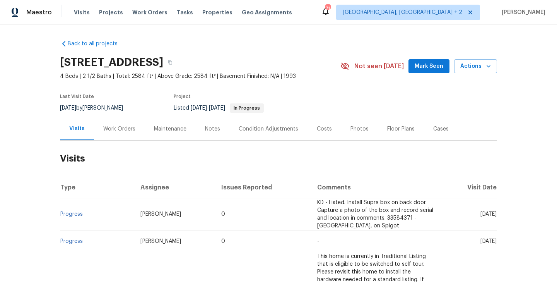
click at [111, 130] on div "Work Orders" at bounding box center [119, 129] width 32 height 8
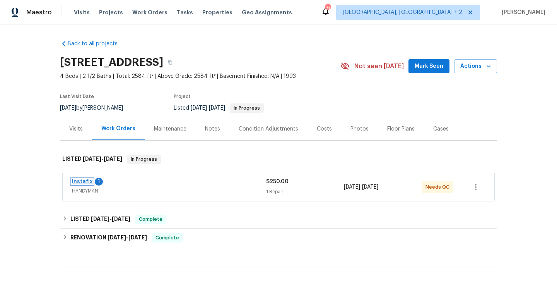
click at [83, 181] on link "Instafix" at bounding box center [82, 181] width 21 height 5
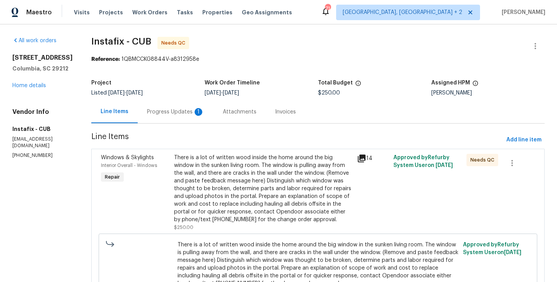
click at [173, 103] on div "Progress Updates 1" at bounding box center [176, 111] width 76 height 23
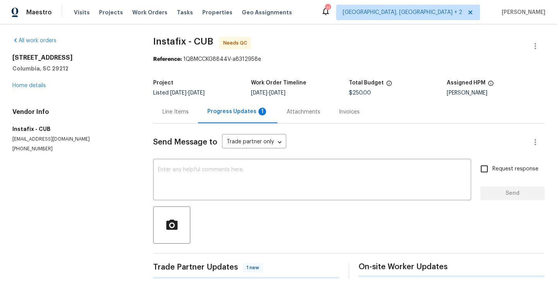
click at [173, 110] on div "Line Items" at bounding box center [176, 112] width 26 height 8
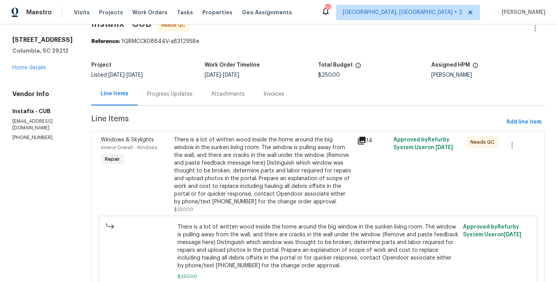
scroll to position [64, 0]
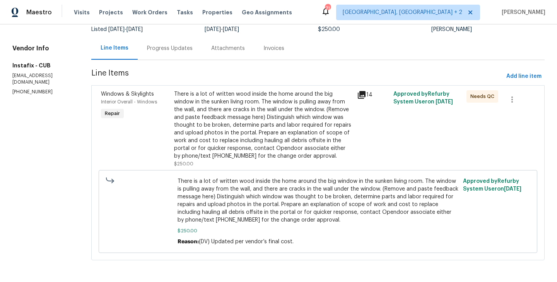
click at [160, 46] on div "Progress Updates" at bounding box center [170, 49] width 46 height 8
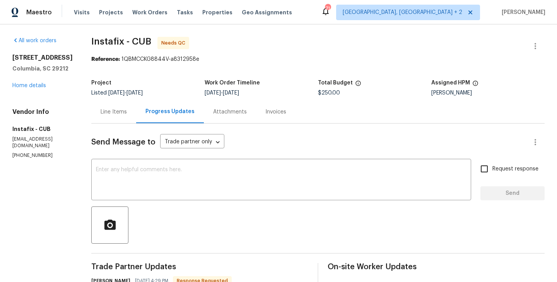
click at [106, 112] on div "Line Items" at bounding box center [114, 112] width 26 height 8
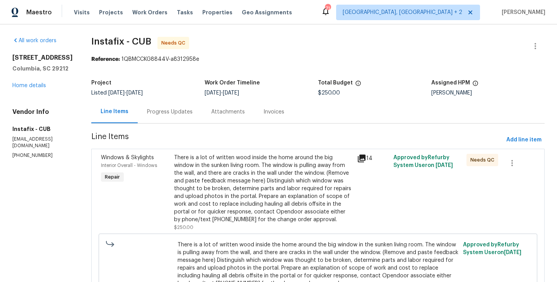
click at [198, 173] on div "There is a lot of written wood inside the home around the big window in the sun…" at bounding box center [263, 189] width 178 height 70
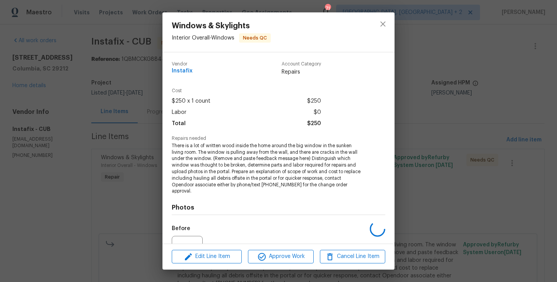
scroll to position [75, 0]
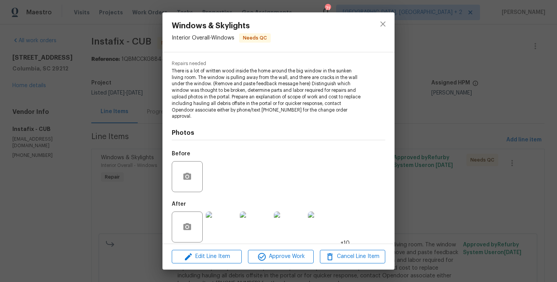
click at [119, 164] on div "Windows & Skylights Interior Overall - Windows Needs QC Vendor Instafix Account…" at bounding box center [278, 141] width 557 height 282
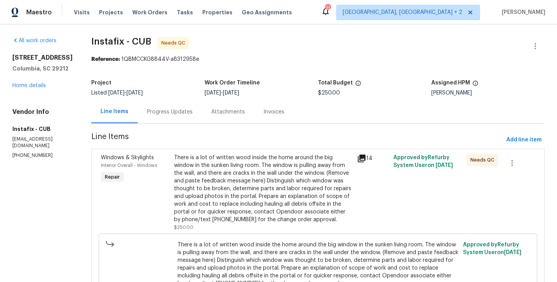
click at [161, 105] on div "Progress Updates" at bounding box center [170, 111] width 64 height 23
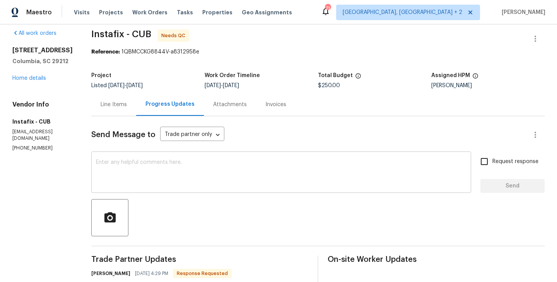
scroll to position [77, 0]
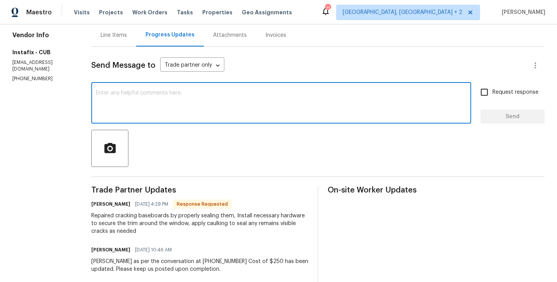
click at [141, 105] on textarea at bounding box center [281, 103] width 371 height 27
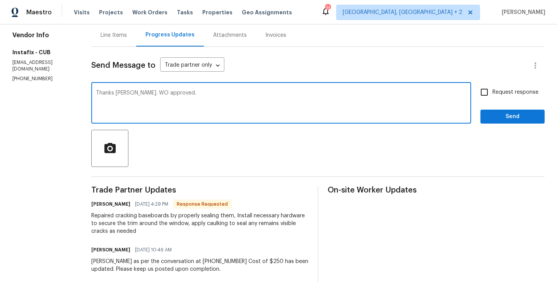
type textarea "Thanks Davon. WO approved."
click at [510, 122] on button "Send" at bounding box center [513, 117] width 64 height 14
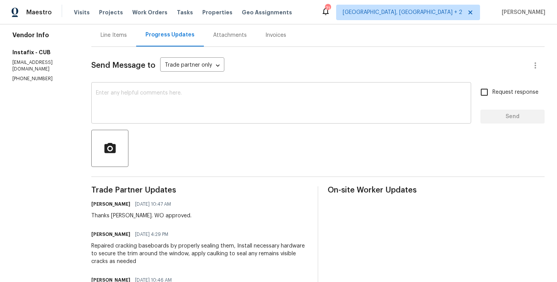
scroll to position [0, 0]
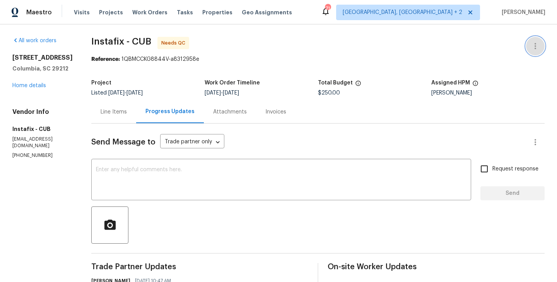
click at [535, 43] on icon "button" at bounding box center [535, 45] width 9 height 9
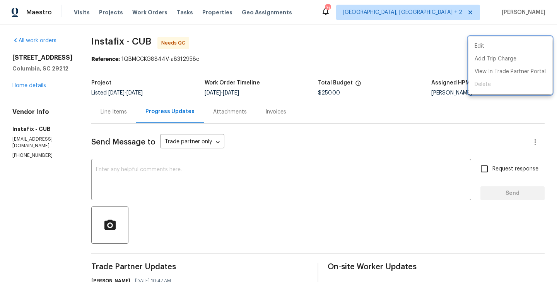
click at [256, 155] on div at bounding box center [278, 141] width 557 height 282
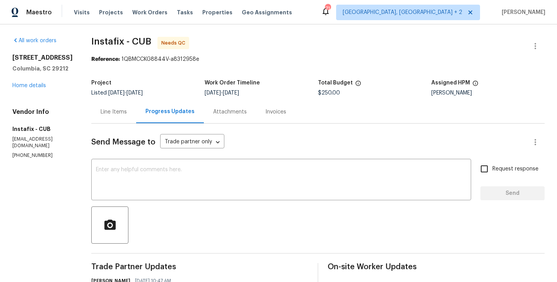
click at [101, 107] on div "Line Items" at bounding box center [113, 111] width 45 height 23
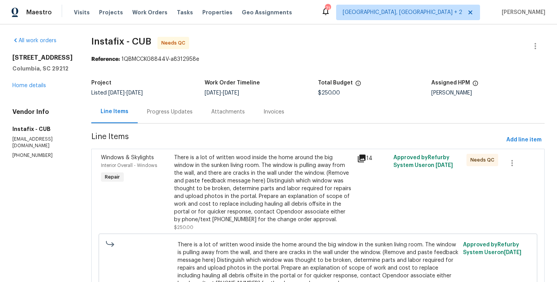
click at [258, 191] on div "There is a lot of written wood inside the home around the big window in the sun…" at bounding box center [263, 189] width 178 height 70
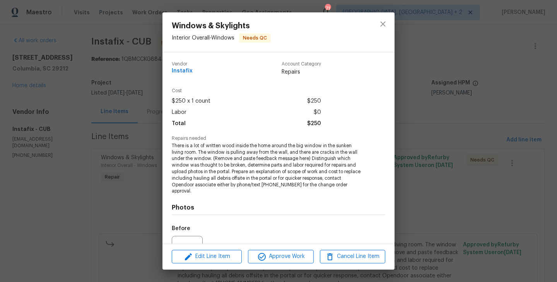
scroll to position [75, 0]
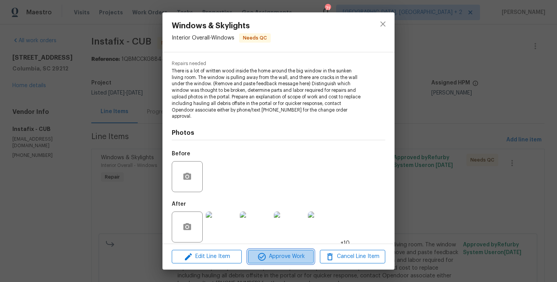
click at [262, 252] on icon "button" at bounding box center [261, 256] width 9 height 9
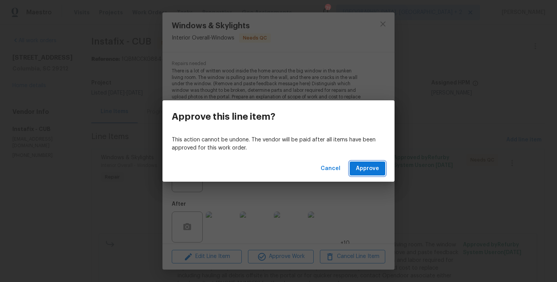
click at [373, 171] on span "Approve" at bounding box center [367, 169] width 23 height 10
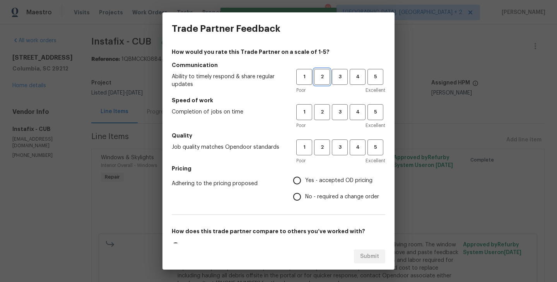
click at [321, 79] on span "2" at bounding box center [322, 76] width 14 height 9
click at [321, 102] on h5 "Speed of work" at bounding box center [279, 100] width 214 height 8
click at [321, 113] on span "2" at bounding box center [322, 112] width 14 height 9
click at [321, 149] on span "2" at bounding box center [322, 147] width 14 height 9
click at [321, 190] on label "No - required a change order" at bounding box center [334, 197] width 90 height 16
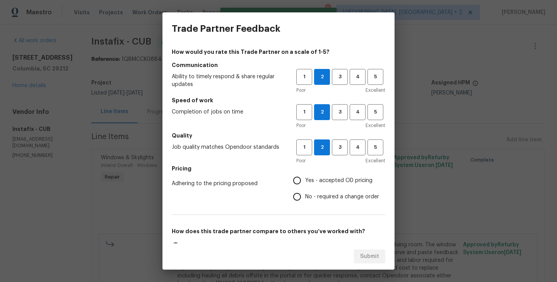
click at [305, 190] on input "No - required a change order" at bounding box center [297, 197] width 16 height 16
radio input "true"
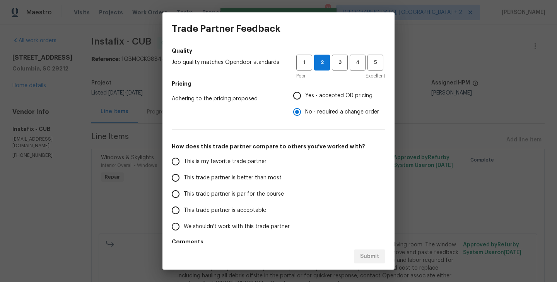
scroll to position [86, 0]
click at [272, 181] on label "This trade partner is better than most" at bounding box center [229, 177] width 122 height 16
click at [184, 181] on input "This trade partner is better than most" at bounding box center [176, 177] width 16 height 16
click at [362, 253] on span "Submit" at bounding box center [369, 257] width 19 height 10
radio input "true"
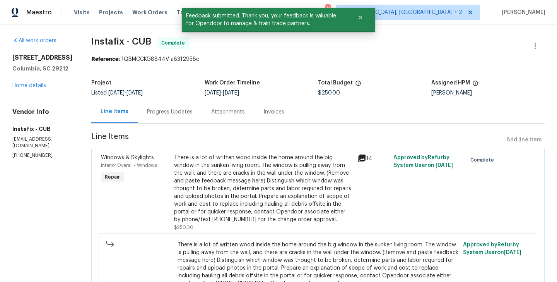
click at [103, 41] on span "Instafix - CUB" at bounding box center [121, 41] width 60 height 9
copy span "Instafix"
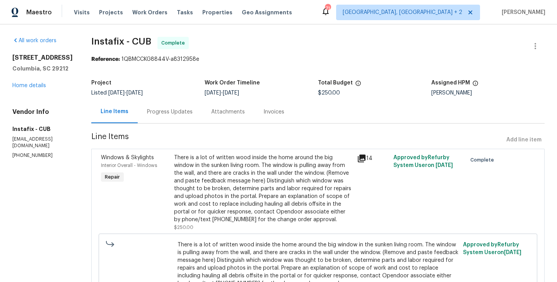
click at [150, 117] on div "Progress Updates" at bounding box center [170, 111] width 64 height 23
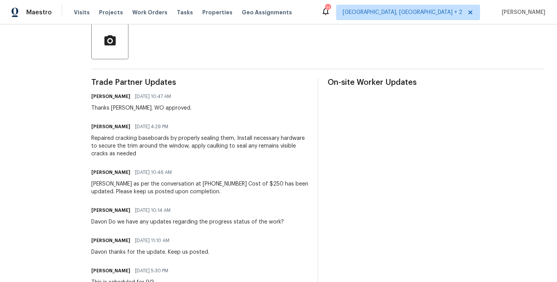
scroll to position [231, 0]
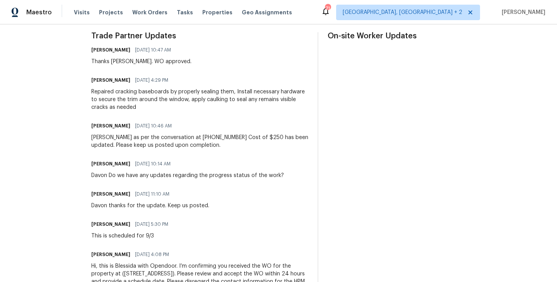
click at [111, 100] on div "Repaired cracking baseboards by properly sealing them, Install necessary hardwa…" at bounding box center [199, 99] width 217 height 23
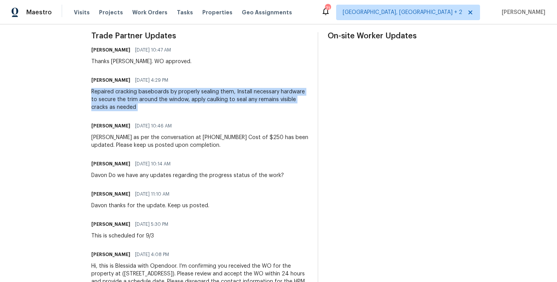
click at [111, 100] on div "Repaired cracking baseboards by properly sealing them, Install necessary hardwa…" at bounding box center [199, 99] width 217 height 23
copy div "Repaired cracking baseboards by properly sealing them, Install necessary hardwa…"
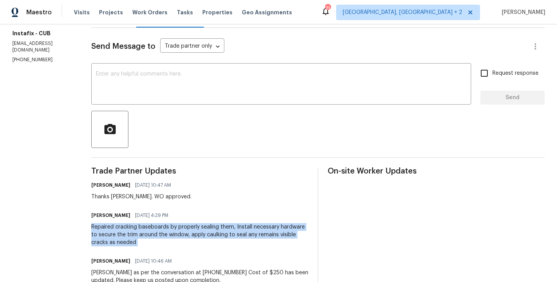
scroll to position [0, 0]
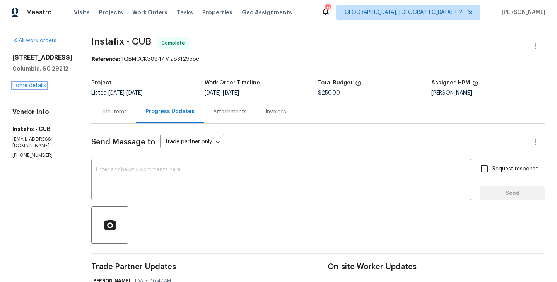
click at [34, 88] on link "Home details" at bounding box center [29, 85] width 34 height 5
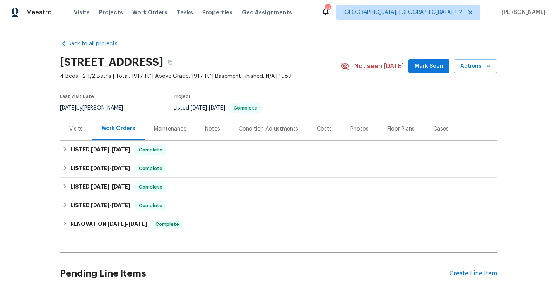
scroll to position [70, 0]
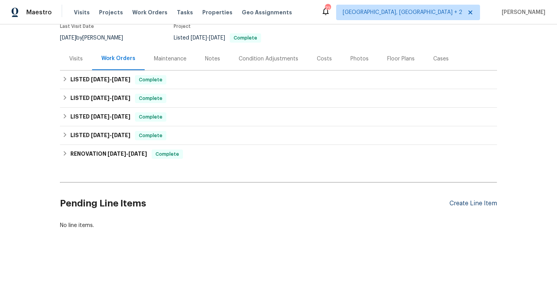
click at [465, 204] on div "Create Line Item" at bounding box center [474, 203] width 48 height 7
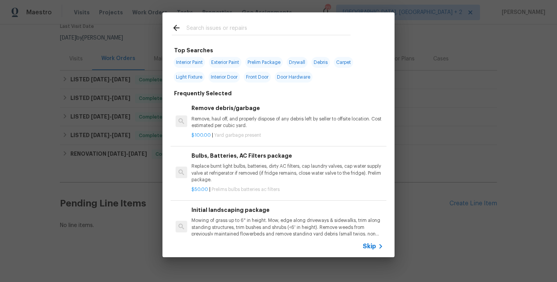
click at [216, 28] on input "text" at bounding box center [269, 29] width 164 height 12
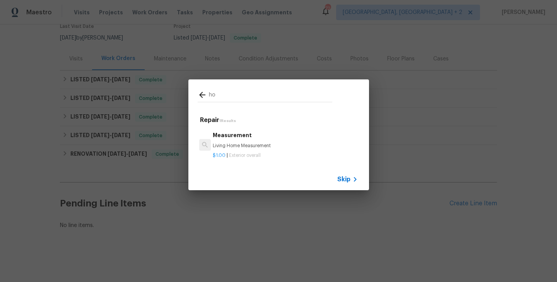
type input "h"
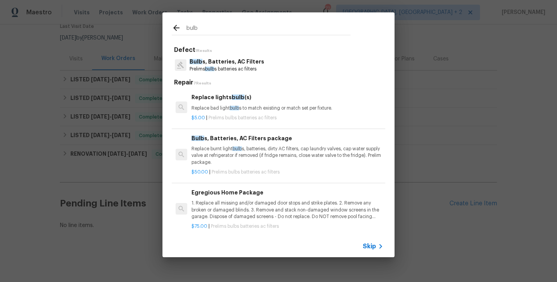
type input "bulb"
click at [243, 72] on p "Prelims bulb s batteries ac filters" at bounding box center [227, 69] width 75 height 7
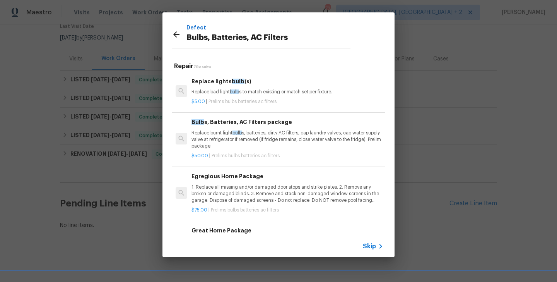
click at [235, 89] on p "Replace bad light bulb s to match existing or match set per fixture." at bounding box center [288, 92] width 192 height 7
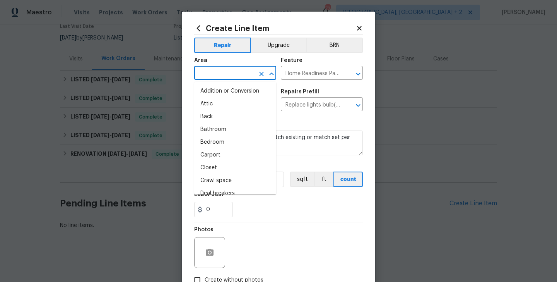
click at [221, 74] on input "text" at bounding box center [224, 74] width 60 height 12
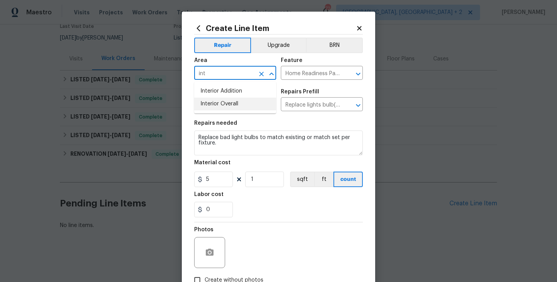
click at [231, 105] on li "Interior Overall" at bounding box center [235, 104] width 82 height 13
type input "Interior Overall"
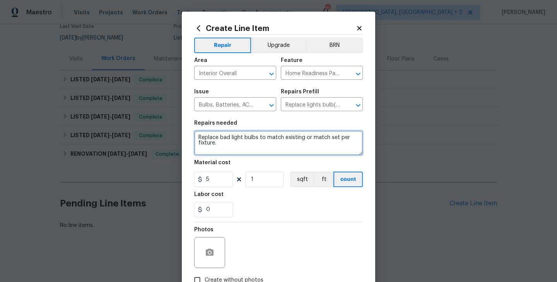
click at [237, 134] on textarea "Replace bad light bulbs to match existing or match set per fixture." at bounding box center [278, 142] width 169 height 25
paste textarea "replace burned out light bulb in LR, missing outlet cover, and check HVAC filte…"
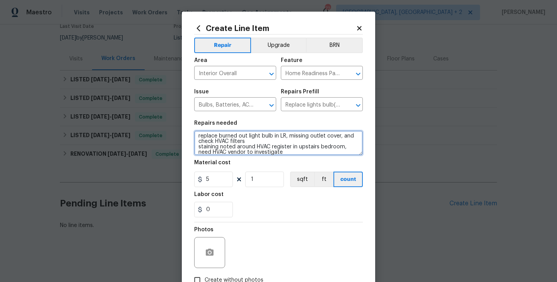
click at [201, 136] on textarea "replace burned out light bulb in LR, missing outlet cover, and check HVAC filte…" at bounding box center [278, 142] width 169 height 25
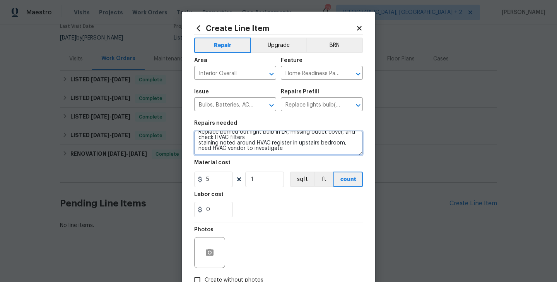
type textarea "Replace burned out light bulb in LR, missing outlet cover, and check HVAC filte…"
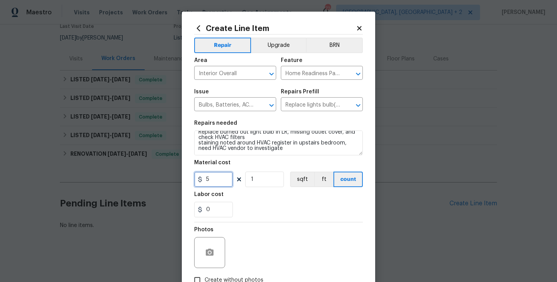
click at [216, 178] on input "5" at bounding box center [213, 178] width 39 height 15
type input "75"
click at [205, 264] on div at bounding box center [209, 252] width 31 height 31
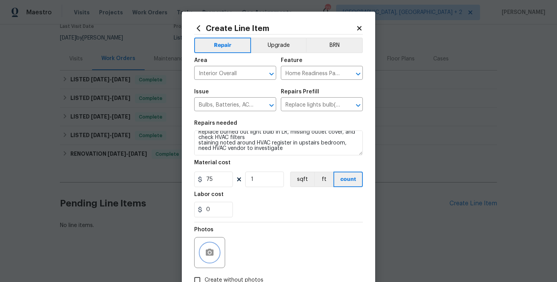
click at [215, 248] on button "button" at bounding box center [210, 252] width 19 height 19
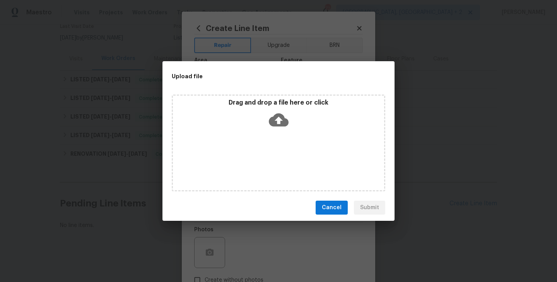
click at [283, 121] on icon at bounding box center [279, 119] width 20 height 13
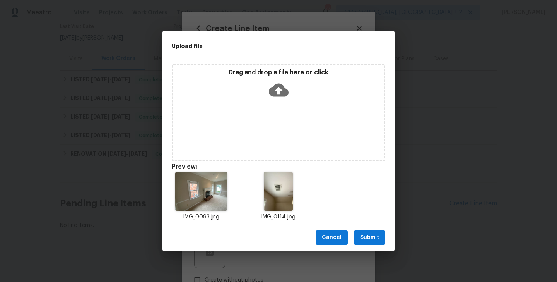
click at [376, 233] on span "Submit" at bounding box center [369, 238] width 19 height 10
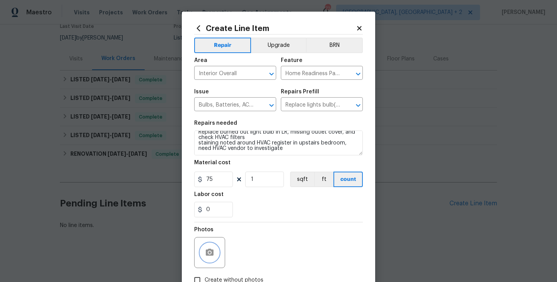
scroll to position [52, 0]
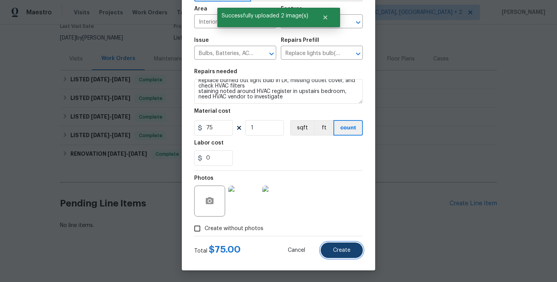
click at [341, 245] on button "Create" at bounding box center [342, 249] width 42 height 15
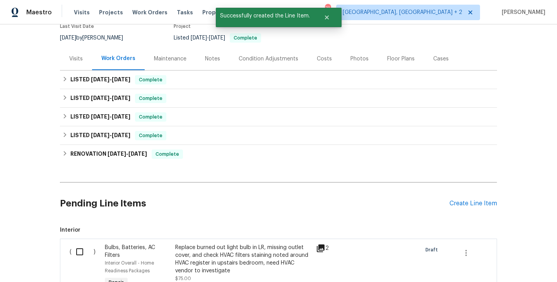
scroll to position [182, 0]
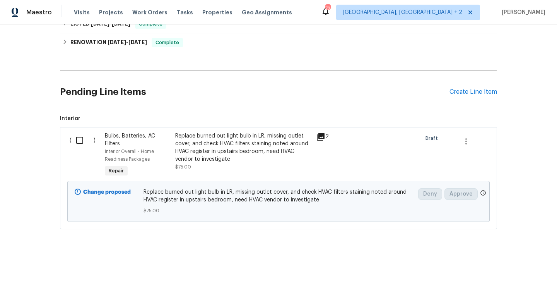
click at [225, 151] on div "Replace burned out light bulb in LR, missing outlet cover, and check HVAC filte…" at bounding box center [243, 147] width 136 height 31
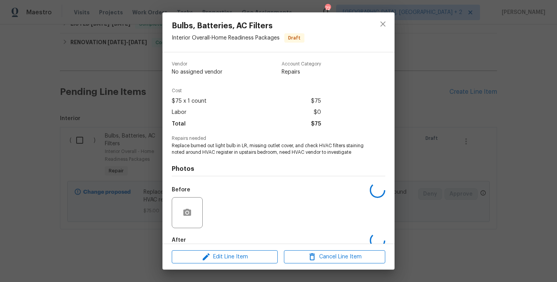
scroll to position [49, 0]
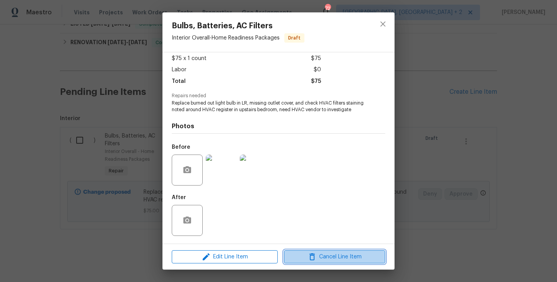
click at [334, 254] on span "Cancel Line Item" at bounding box center [334, 257] width 97 height 10
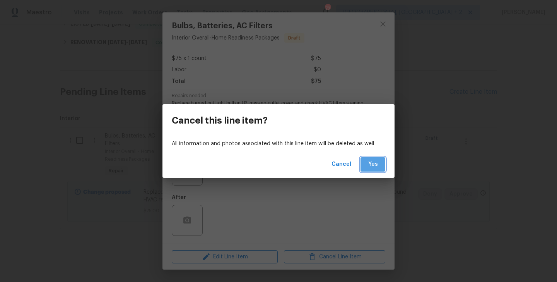
click at [369, 171] on button "Yes" at bounding box center [373, 164] width 25 height 14
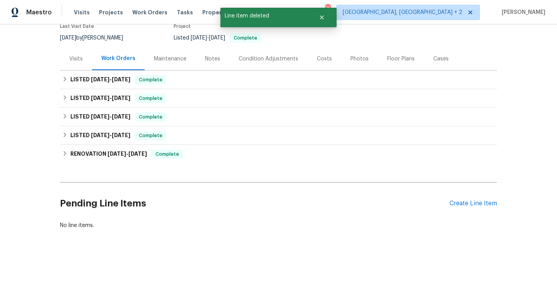
scroll to position [70, 0]
click at [482, 202] on div "Create Line Item" at bounding box center [474, 203] width 48 height 7
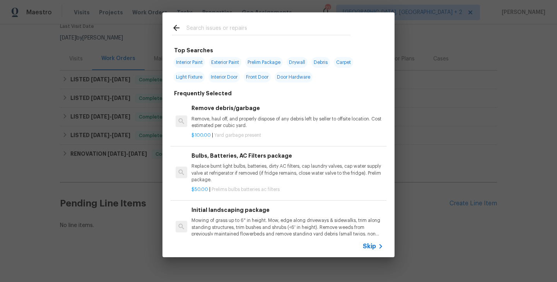
click at [249, 31] on input "text" at bounding box center [269, 29] width 164 height 12
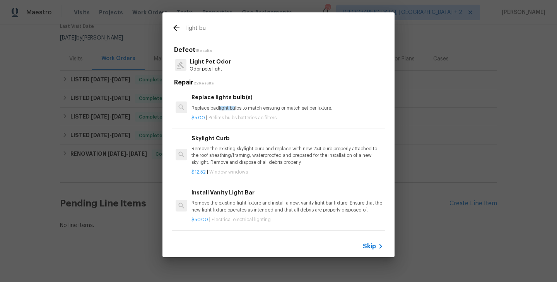
type input "light bu"
click at [235, 103] on div "Replace lights bulb(s) Replace bad light bu lbs to match existing or match set …" at bounding box center [288, 102] width 192 height 19
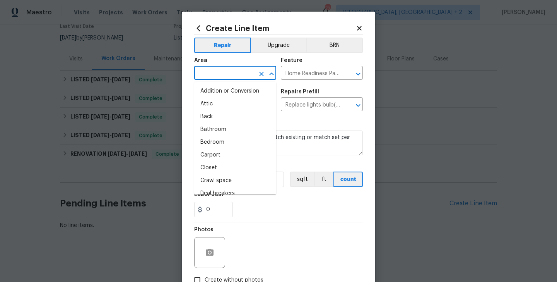
click at [215, 70] on input "text" at bounding box center [224, 74] width 60 height 12
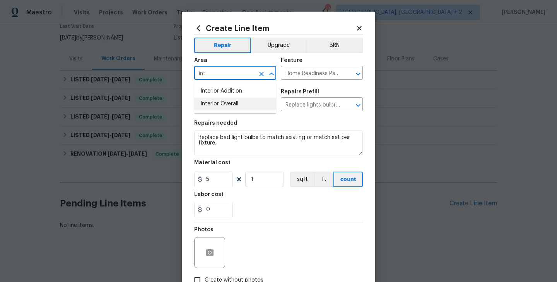
click at [222, 105] on li "Interior Overall" at bounding box center [235, 104] width 82 height 13
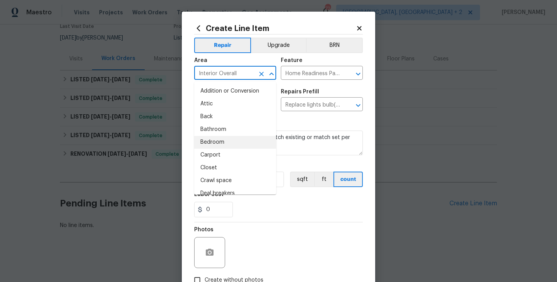
click at [254, 138] on li "Bedroom" at bounding box center [235, 142] width 82 height 13
type input "Bedroom"
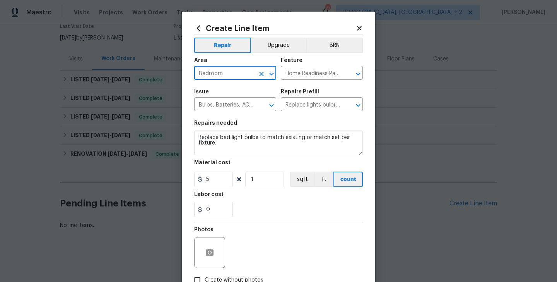
click at [215, 72] on input "Bedroom" at bounding box center [224, 74] width 60 height 12
click at [221, 104] on li "Interior Overall" at bounding box center [235, 104] width 82 height 13
type input "Interior Overall"
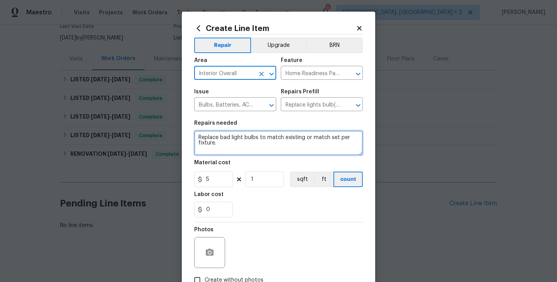
click at [223, 137] on textarea "Replace bad light bulbs to match existing or match set per fixture." at bounding box center [278, 142] width 169 height 25
paste textarea "replace burned out light bulb in LR, missing outlet cover"
click at [200, 140] on textarea "replace burned out light bulb in LR, missing outlet cover" at bounding box center [278, 142] width 169 height 25
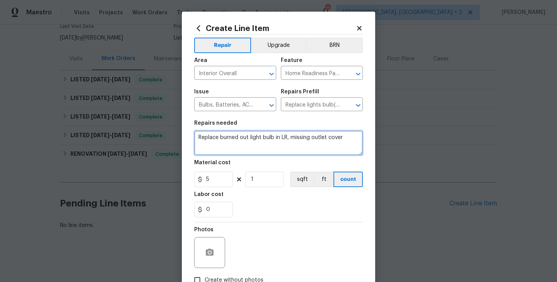
type textarea "Replace burned out light bulb in LR, missing outlet cover"
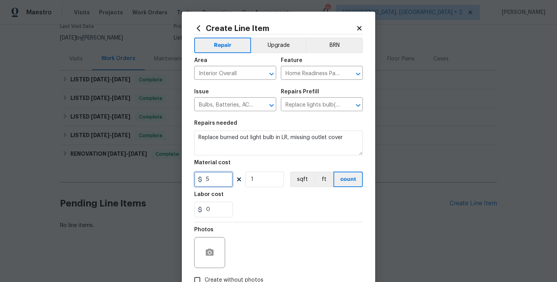
click at [206, 182] on input "5" at bounding box center [213, 178] width 39 height 15
type input "75"
click at [212, 257] on icon "button" at bounding box center [209, 252] width 9 height 9
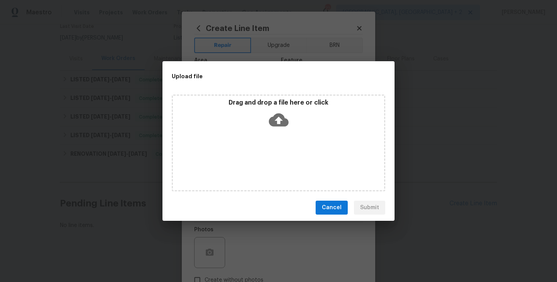
click at [274, 117] on icon at bounding box center [279, 119] width 20 height 13
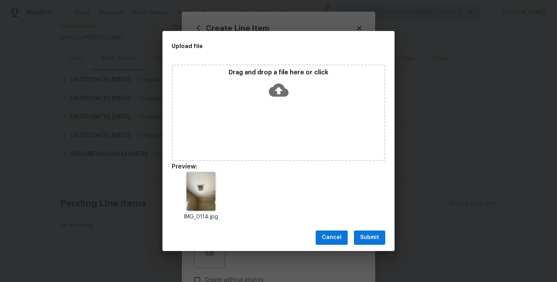
click at [375, 244] on button "Submit" at bounding box center [369, 237] width 31 height 14
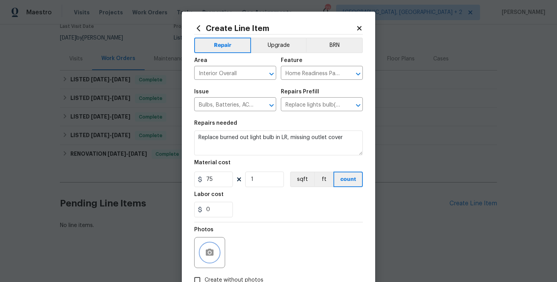
scroll to position [52, 0]
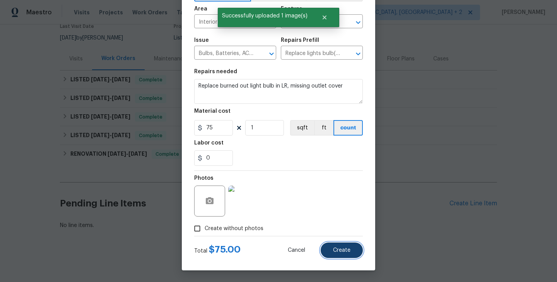
click at [338, 248] on span "Create" at bounding box center [341, 250] width 17 height 6
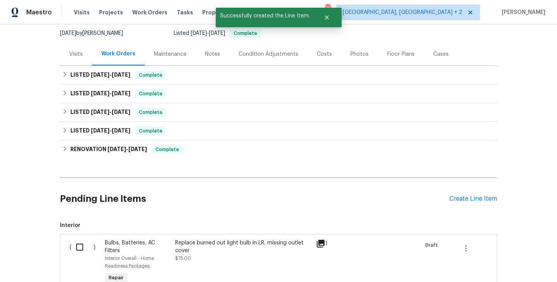
scroll to position [174, 0]
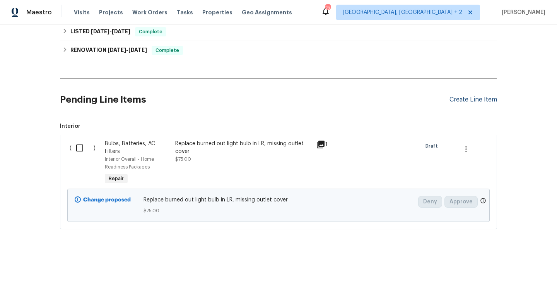
click at [463, 103] on div "Create Line Item" at bounding box center [474, 99] width 48 height 7
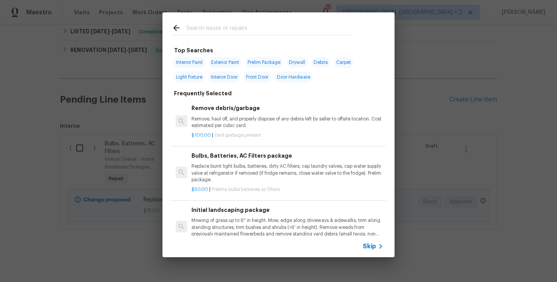
click at [238, 30] on input "text" at bounding box center [269, 29] width 164 height 12
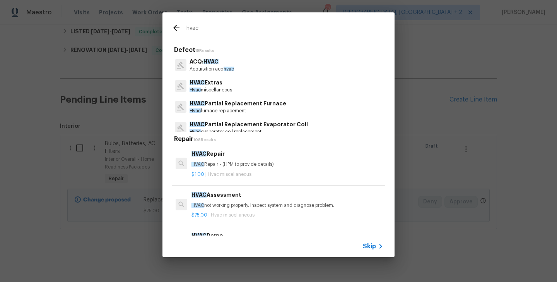
type input "hvac"
click at [221, 158] on div "HVAC Repair HVAC Repair - (HPM to provide details)" at bounding box center [288, 158] width 192 height 19
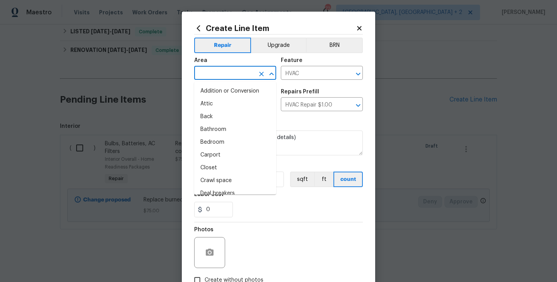
click at [227, 70] on input "text" at bounding box center [224, 74] width 60 height 12
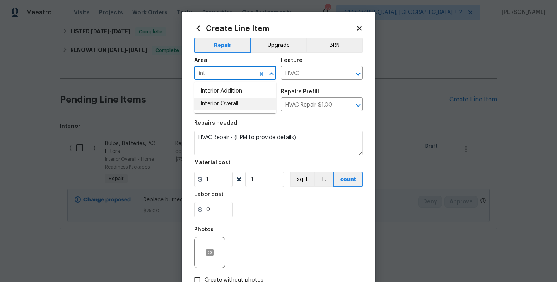
click at [238, 104] on li "Interior Overall" at bounding box center [235, 104] width 82 height 13
type input "Interior Overall"
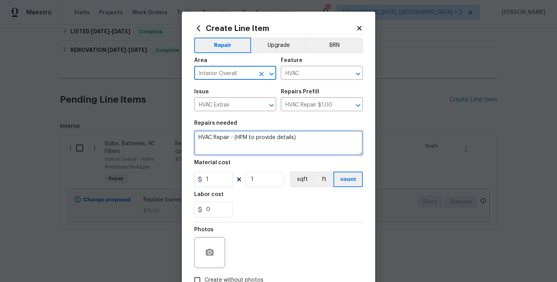
click at [237, 139] on textarea "HVAC Repair - (HPM to provide details)" at bounding box center [278, 142] width 169 height 25
paste textarea "check HVAC filters staining noted around HVAC register in upstairs bedroom, nee…"
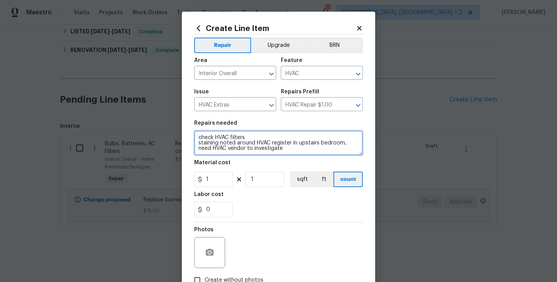
click at [201, 139] on textarea "check HVAC filters staining noted around HVAC register in upstairs bedroom, nee…" at bounding box center [278, 142] width 169 height 25
type textarea "Check HVAC filters staining noted around HVAC register in upstairs bedroom, nee…"
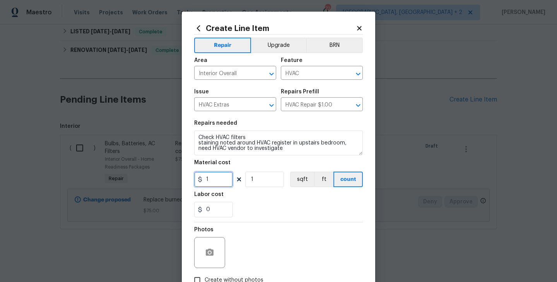
click at [213, 179] on input "1" at bounding box center [213, 178] width 39 height 15
type input "75"
click at [213, 250] on div "Repair Upgrade BRN Area Interior Overall ​ Feature HVAC ​ Issue HVAC Extras ​ R…" at bounding box center [278, 160] width 169 height 253
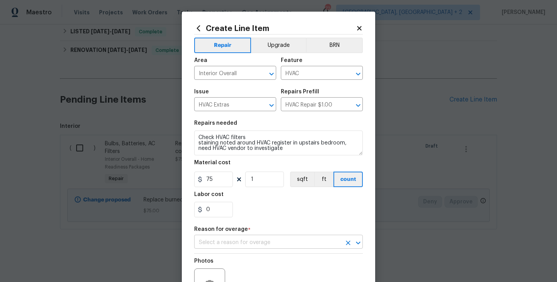
click at [246, 244] on input "text" at bounding box center [267, 243] width 147 height 12
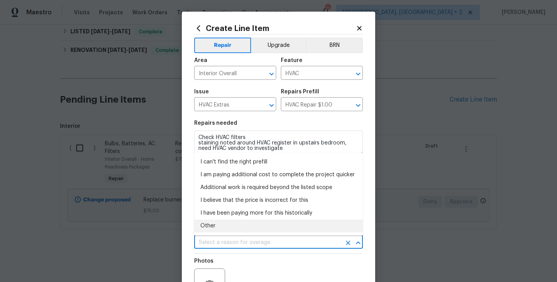
click at [237, 221] on li "Other" at bounding box center [278, 225] width 169 height 13
type input "Other"
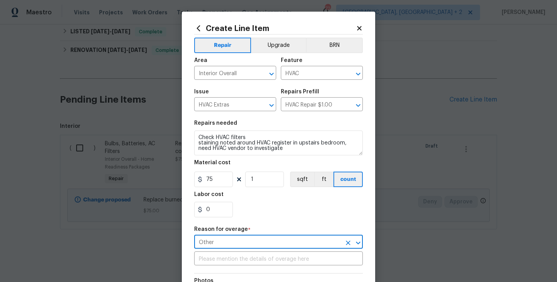
scroll to position [103, 0]
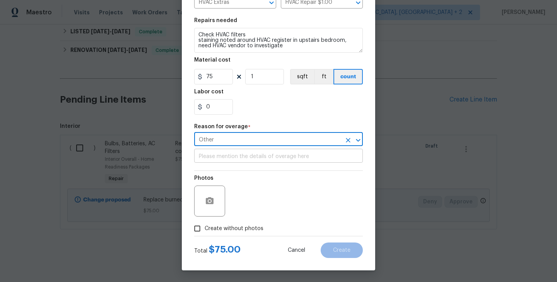
click at [216, 158] on input "text" at bounding box center [278, 157] width 169 height 12
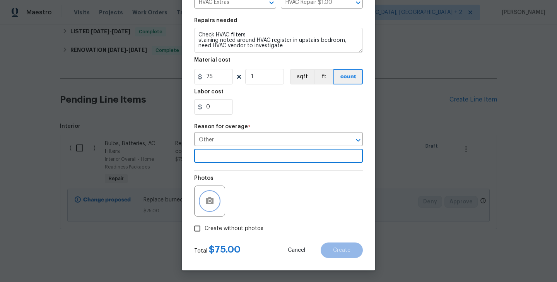
click at [215, 199] on button "button" at bounding box center [210, 201] width 19 height 19
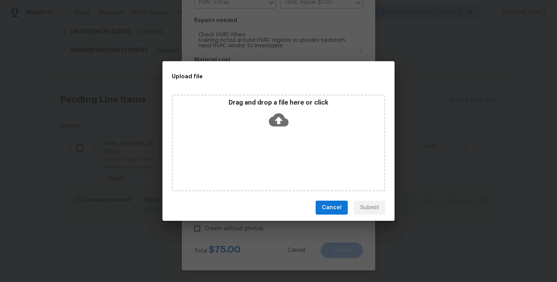
click at [282, 121] on icon at bounding box center [279, 119] width 20 height 13
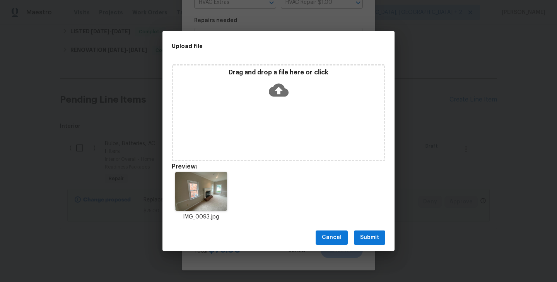
click at [372, 235] on span "Submit" at bounding box center [369, 238] width 19 height 10
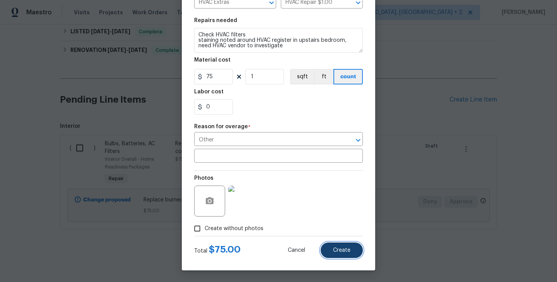
click at [344, 250] on span "Create" at bounding box center [341, 250] width 17 height 6
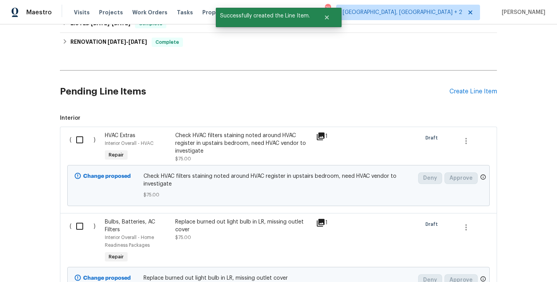
scroll to position [261, 0]
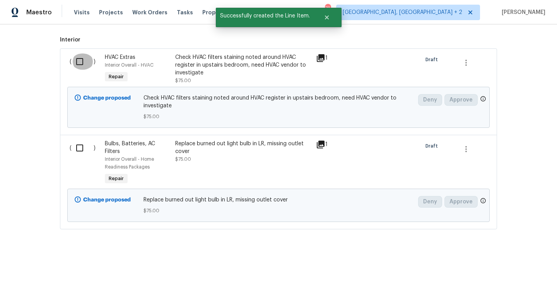
click at [81, 60] on input "checkbox" at bounding box center [83, 61] width 22 height 16
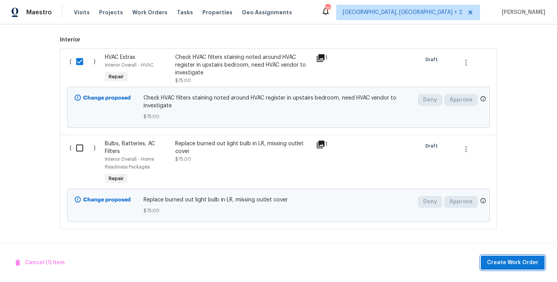
click at [524, 262] on span "Create Work Order" at bounding box center [512, 263] width 51 height 10
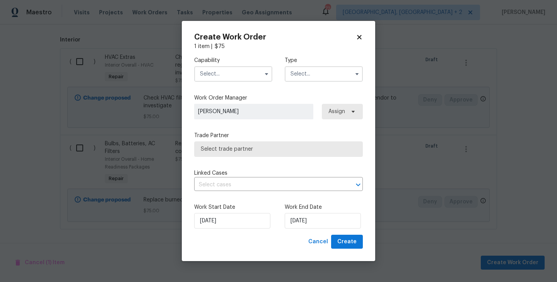
checkbox input "false"
click at [235, 69] on input "text" at bounding box center [233, 73] width 78 height 15
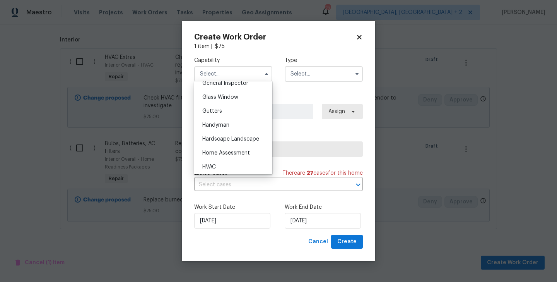
scroll to position [391, 0]
click at [229, 163] on div "HVAC" at bounding box center [233, 167] width 74 height 14
type input "HVAC"
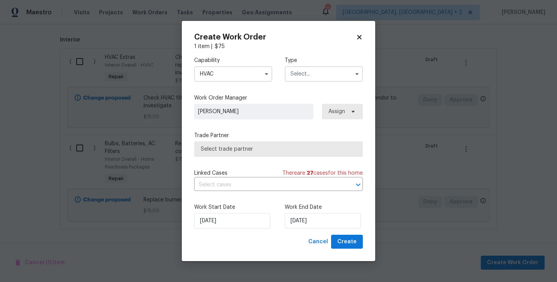
click at [310, 61] on label "Type" at bounding box center [324, 61] width 78 height 8
click at [310, 70] on input "text" at bounding box center [324, 73] width 78 height 15
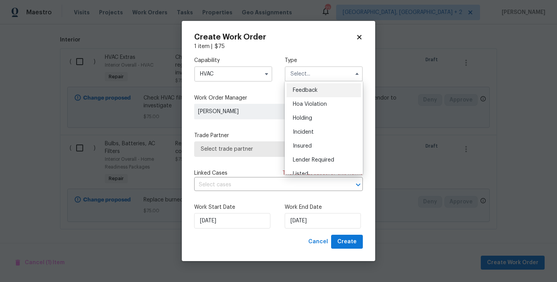
click at [311, 87] on div "Feedback" at bounding box center [324, 90] width 74 height 14
type input "Feedback"
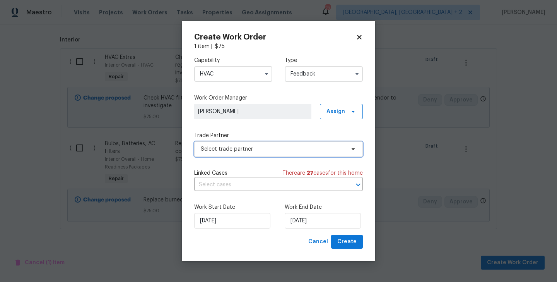
click at [267, 145] on span "Select trade partner" at bounding box center [273, 149] width 144 height 8
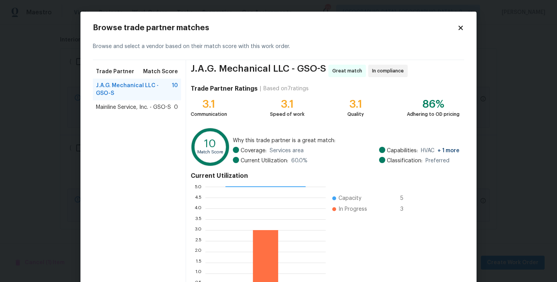
scroll to position [60, 0]
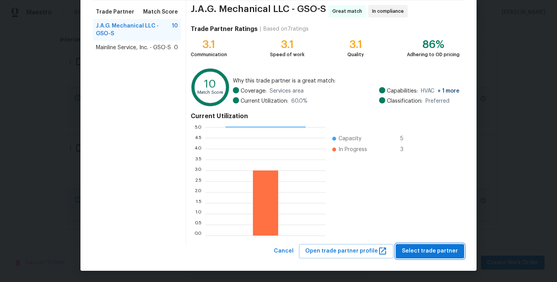
click at [450, 253] on span "Select trade partner" at bounding box center [430, 251] width 56 height 10
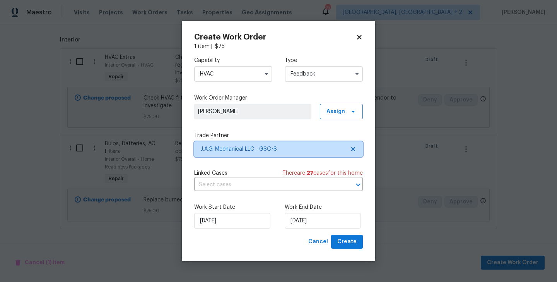
scroll to position [0, 0]
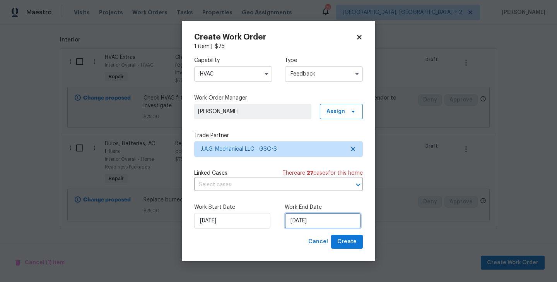
click at [302, 218] on input "05/09/2025" at bounding box center [323, 220] width 76 height 15
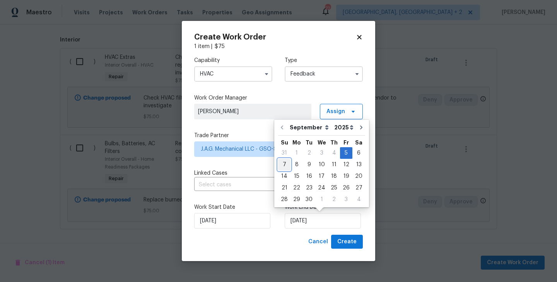
click at [283, 163] on div "7" at bounding box center [284, 164] width 12 height 11
type input "07/09/2025"
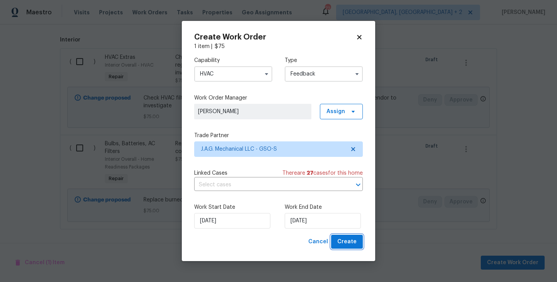
click at [354, 239] on span "Create" at bounding box center [347, 242] width 19 height 10
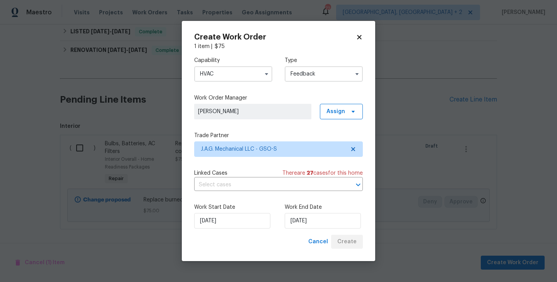
scroll to position [193, 0]
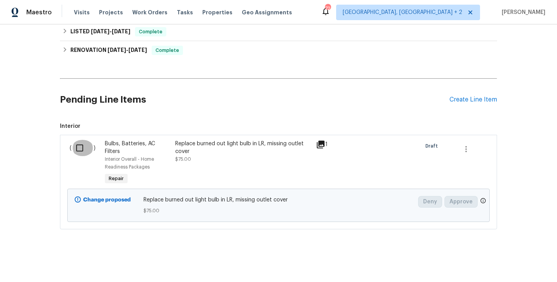
click at [86, 150] on input "checkbox" at bounding box center [83, 148] width 22 height 16
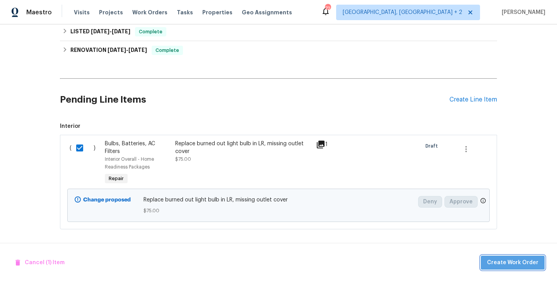
click at [519, 269] on button "Create Work Order" at bounding box center [513, 262] width 64 height 14
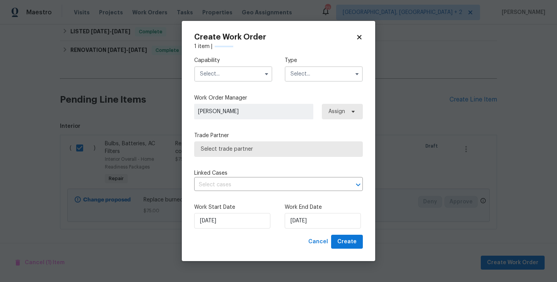
checkbox input "false"
click at [212, 71] on input "text" at bounding box center [233, 73] width 78 height 15
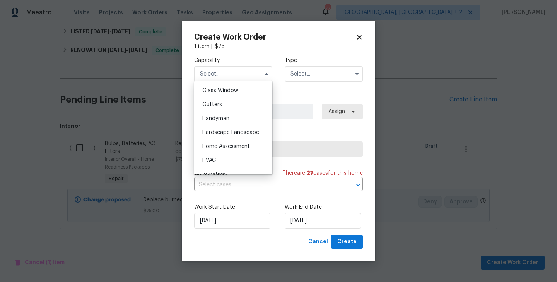
scroll to position [400, 0]
click at [221, 110] on div "Handyman" at bounding box center [233, 116] width 74 height 14
type input "Handyman"
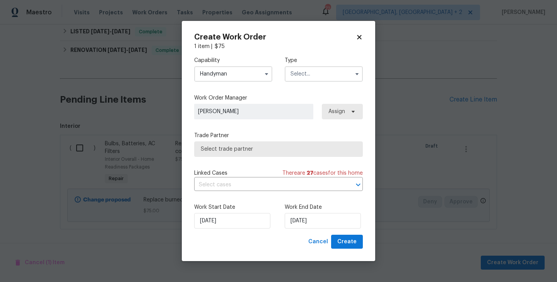
click at [327, 74] on input "text" at bounding box center [324, 73] width 78 height 15
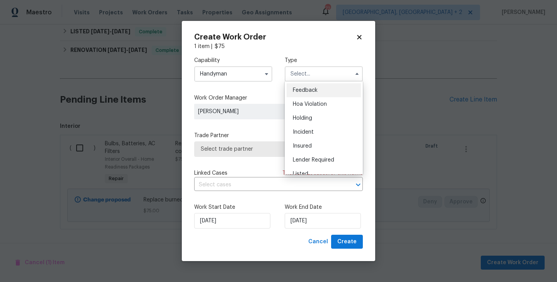
click at [326, 87] on div "Feedback" at bounding box center [324, 90] width 74 height 14
type input "Feedback"
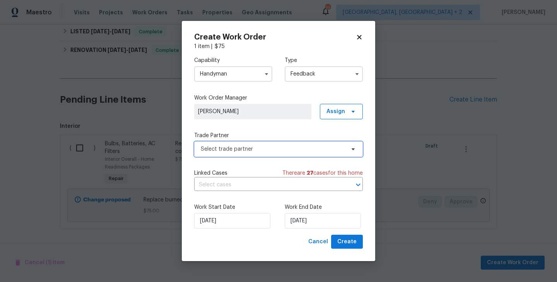
click at [251, 153] on span "Select trade partner" at bounding box center [278, 148] width 169 height 15
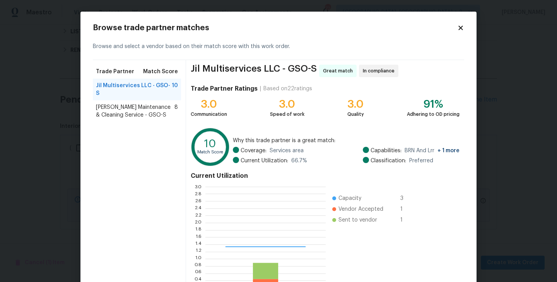
scroll to position [108, 120]
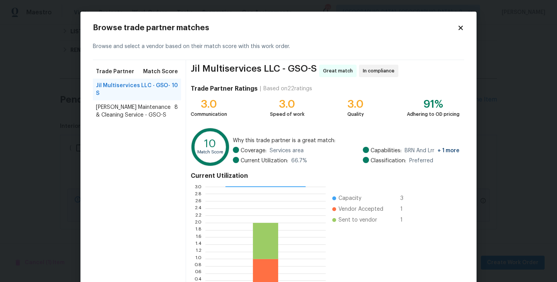
click at [138, 104] on span "[PERSON_NAME] Maintenance & Cleaning Service - GSO-S" at bounding box center [135, 110] width 79 height 15
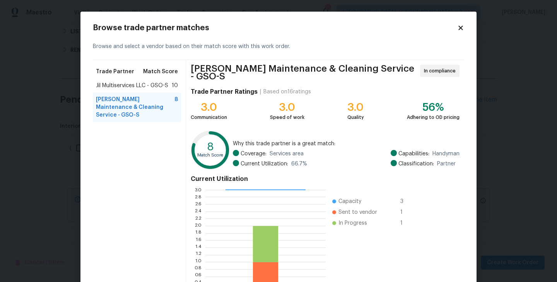
click at [132, 92] on div "Jil Multiservices LLC - GSO-S 10" at bounding box center [137, 86] width 88 height 14
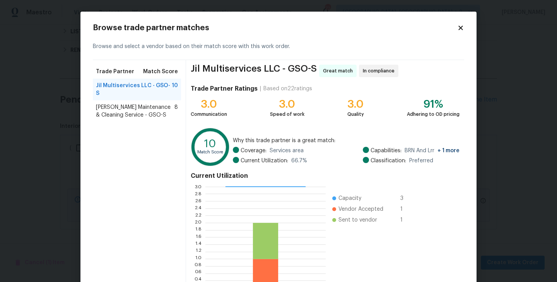
scroll to position [60, 0]
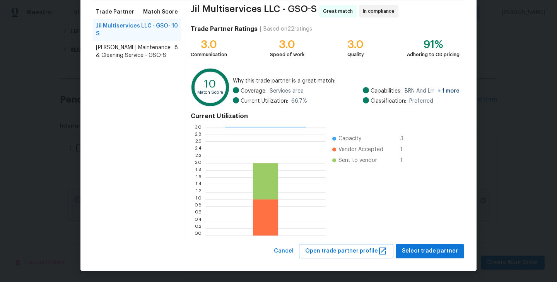
click at [110, 51] on div "Baker's Maintenance & Cleaning Service - GSO-S 8" at bounding box center [137, 52] width 88 height 22
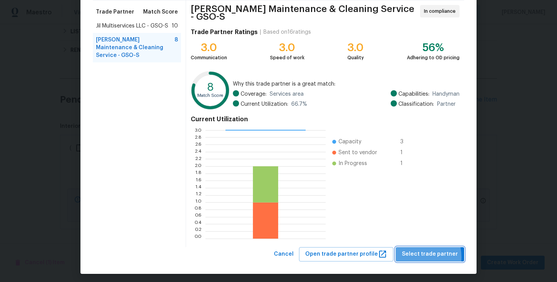
click at [416, 254] on span "Select trade partner" at bounding box center [430, 254] width 56 height 10
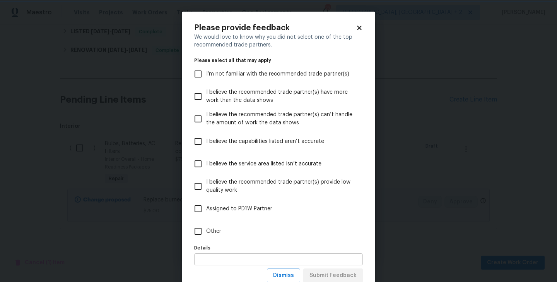
scroll to position [0, 0]
click at [199, 231] on input "Other" at bounding box center [198, 231] width 16 height 16
checkbox input "true"
click at [344, 278] on span "Submit Feedback" at bounding box center [333, 276] width 47 height 10
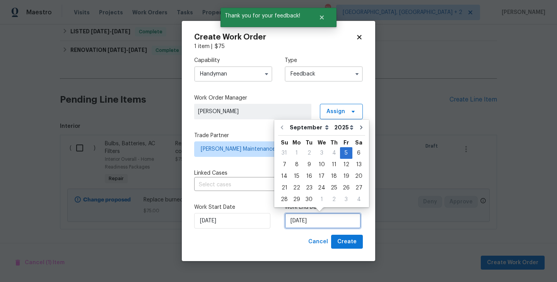
click at [320, 219] on input "05/09/2025" at bounding box center [323, 220] width 76 height 15
click at [282, 168] on div "7" at bounding box center [284, 164] width 12 height 11
type input "07/09/2025"
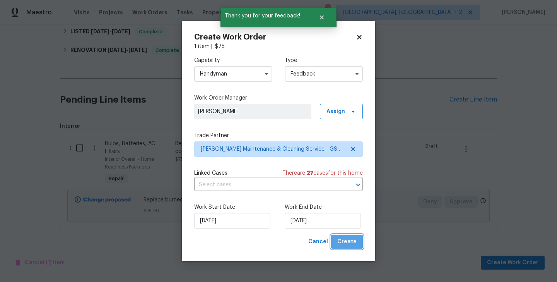
click at [353, 238] on span "Create" at bounding box center [347, 242] width 19 height 10
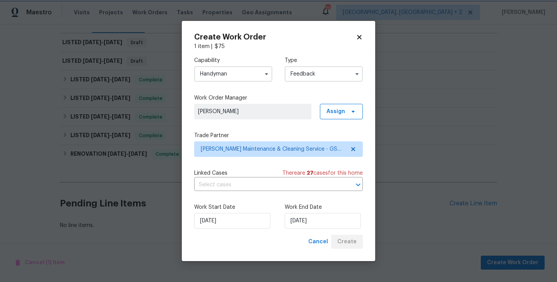
scroll to position [107, 0]
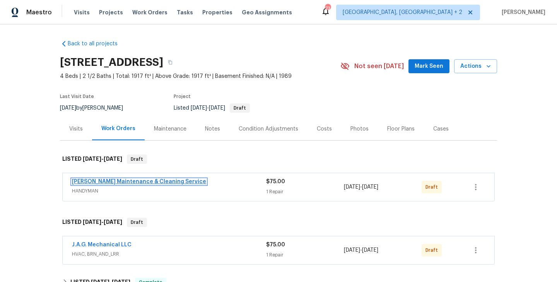
click at [165, 180] on link "[PERSON_NAME] Maintenance & Cleaning Service" at bounding box center [139, 181] width 134 height 5
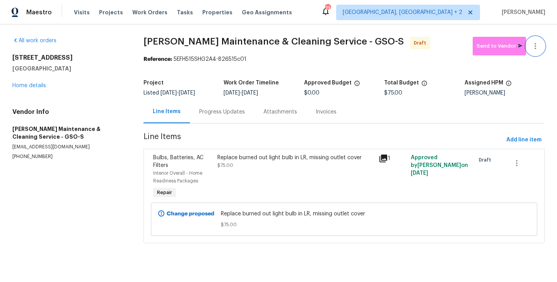
click at [537, 43] on icon "button" at bounding box center [535, 45] width 9 height 9
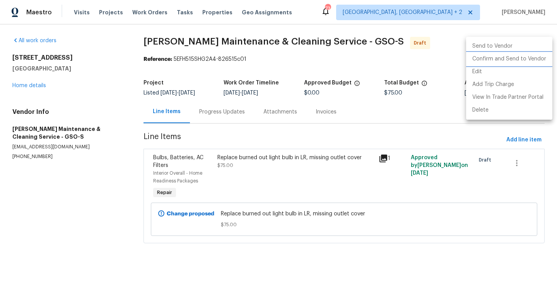
click at [538, 63] on li "Confirm and Send to Vendor" at bounding box center [509, 59] width 86 height 13
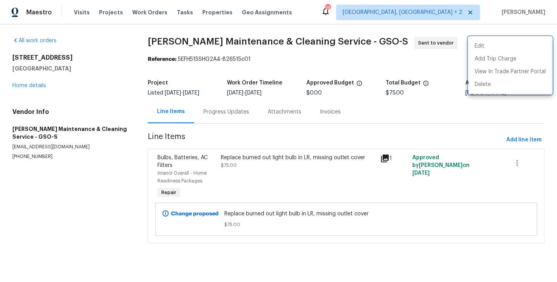
click at [307, 113] on div at bounding box center [278, 141] width 557 height 282
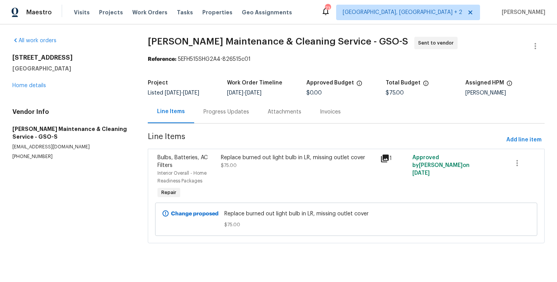
click at [228, 109] on div "Progress Updates" at bounding box center [227, 112] width 46 height 8
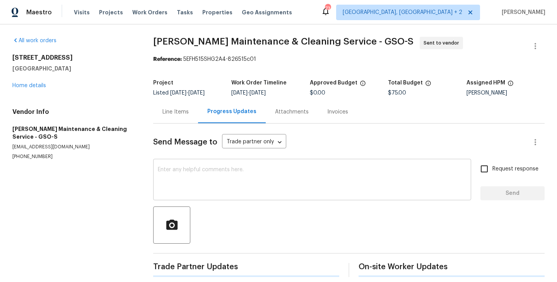
click at [245, 164] on div "x ​" at bounding box center [312, 180] width 318 height 39
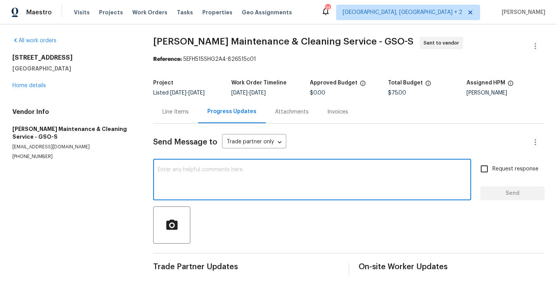
click at [245, 189] on textarea at bounding box center [312, 180] width 309 height 27
paste textarea "Hi, this is Blessida with Opendoor. I’m confirming you received the WO for the …"
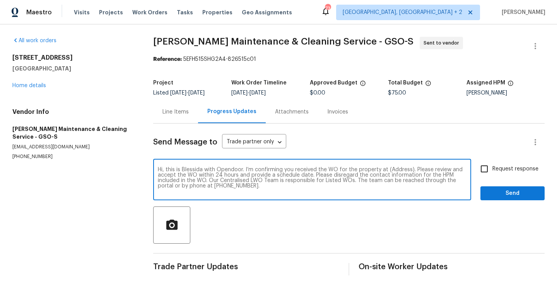
click at [394, 168] on textarea "Hi, this is Blessida with Opendoor. I’m confirming you received the WO for the …" at bounding box center [312, 180] width 309 height 27
paste textarea "[STREET_ADDRESS]"
type textarea "Hi, this is Blessida with Opendoor. I’m confirming you received the WO for the …"
click at [481, 168] on input "Request response" at bounding box center [485, 169] width 16 height 16
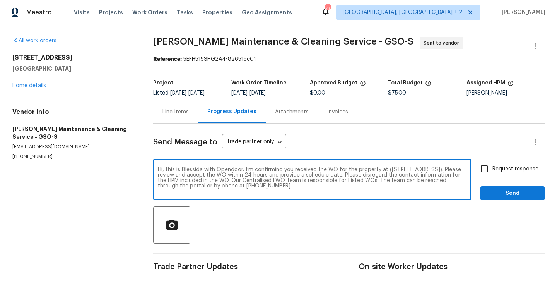
checkbox input "true"
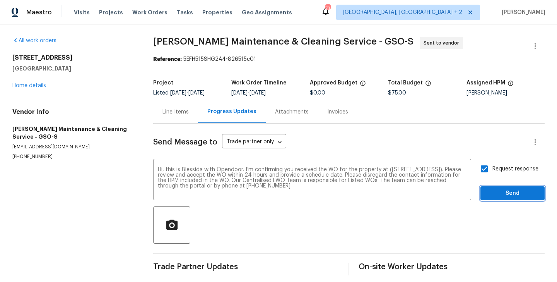
click at [492, 189] on span "Send" at bounding box center [513, 194] width 52 height 10
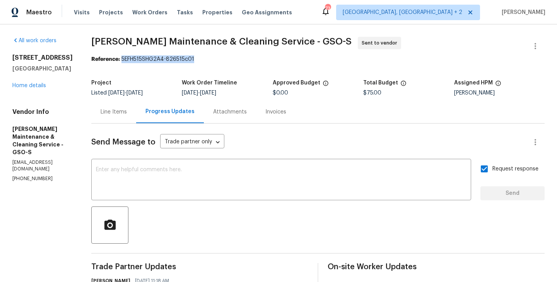
drag, startPoint x: 130, startPoint y: 59, endPoint x: 220, endPoint y: 59, distance: 90.2
click at [220, 59] on div "Reference: 5EFH515SHG2A4-826515c01" at bounding box center [318, 59] width 454 height 8
copy div "5EFH515SHG2A4-826515c01"
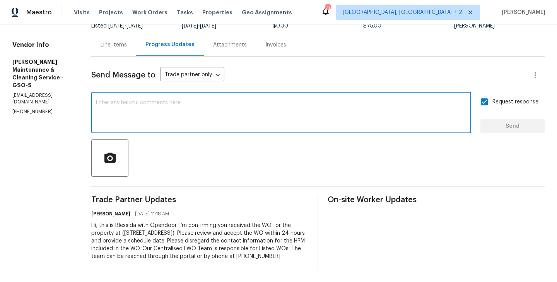
click at [246, 105] on textarea at bounding box center [281, 113] width 371 height 27
paste textarea "All Work Orders must include before-photos (both close-up and wide-angle) and a…"
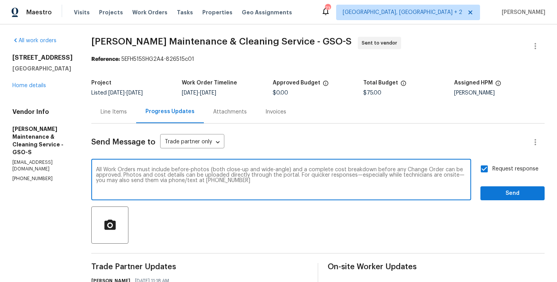
scroll to position [0, 0]
type textarea "All Work Orders must include before-photos (both close-up and wide-angle) and a…"
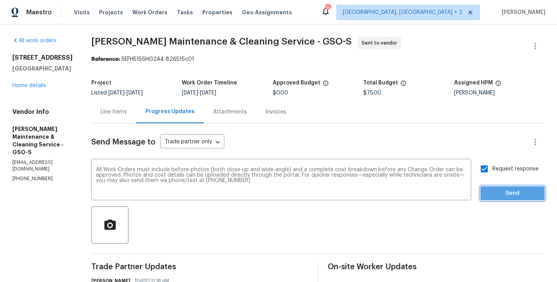
click at [504, 193] on span "Send" at bounding box center [513, 194] width 52 height 10
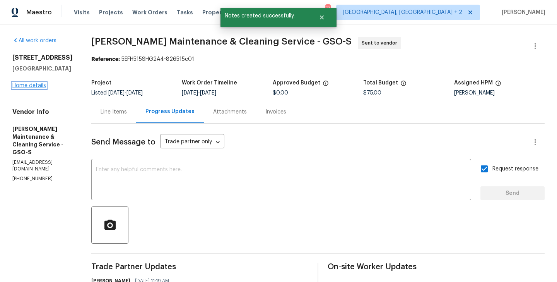
click at [29, 87] on link "Home details" at bounding box center [29, 85] width 34 height 5
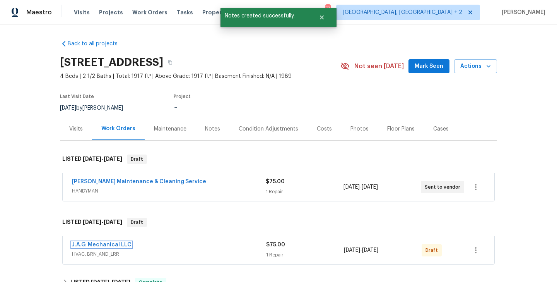
click at [105, 244] on link "J.A.G. Mechanical LLC" at bounding box center [102, 244] width 60 height 5
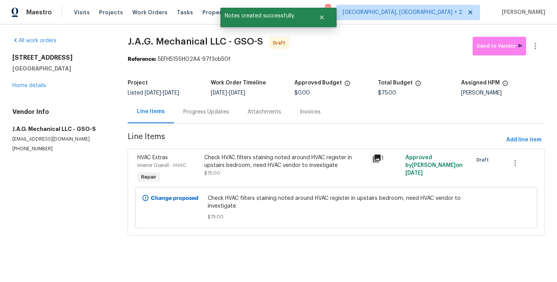
click at [540, 37] on div at bounding box center [535, 46] width 19 height 19
click at [539, 39] on button "button" at bounding box center [535, 46] width 19 height 19
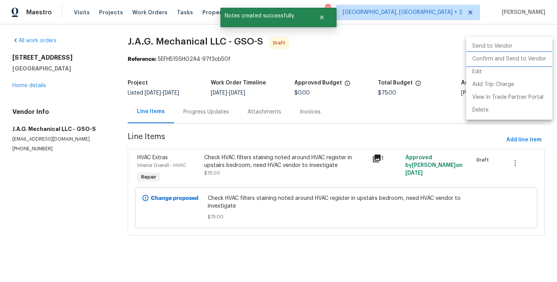
click at [539, 62] on li "Confirm and Send to Vendor" at bounding box center [509, 59] width 86 height 13
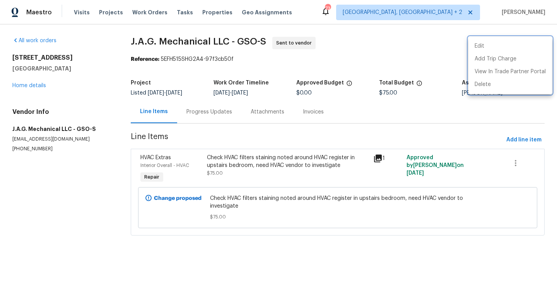
click at [223, 121] on div at bounding box center [278, 141] width 557 height 282
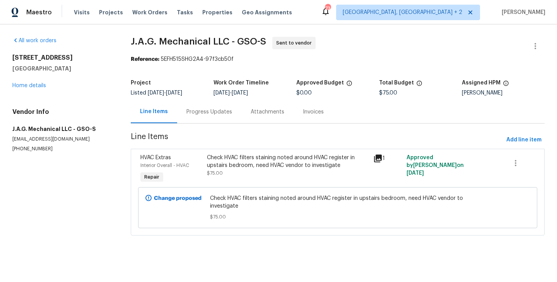
click at [223, 121] on div "Progress Updates" at bounding box center [209, 111] width 64 height 23
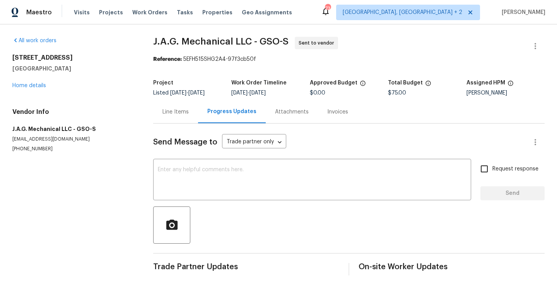
click at [237, 204] on div "Send Message to Trade partner only Trade partner only ​ x ​ Request response Se…" at bounding box center [349, 199] width 392 height 152
click at [216, 173] on textarea at bounding box center [312, 180] width 309 height 27
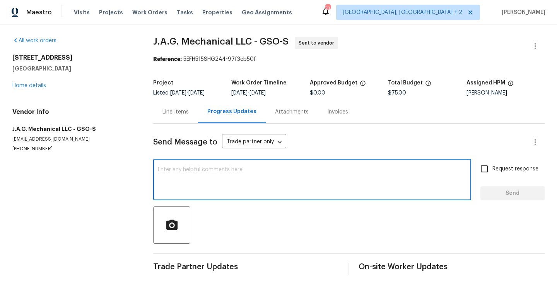
paste textarea "Hi, this is Blessida with Opendoor. I’m confirming you received the WO for the …"
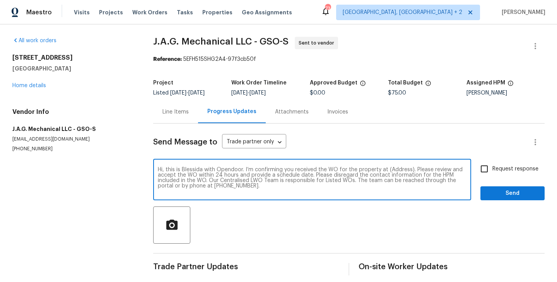
click at [398, 170] on textarea "Hi, this is Blessida with Opendoor. I’m confirming you received the WO for the …" at bounding box center [312, 180] width 309 height 27
paste textarea "[STREET_ADDRESS]"
type textarea "Hi, this is Blessida with Opendoor. I’m confirming you received the WO for the …"
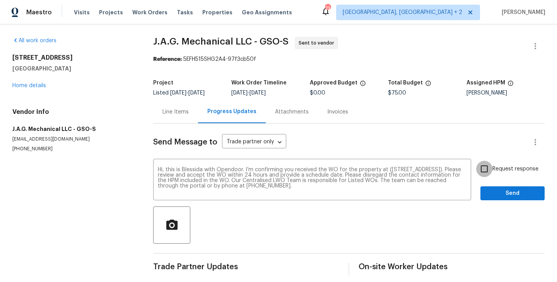
click at [491, 174] on input "Request response" at bounding box center [485, 169] width 16 height 16
checkbox input "true"
click at [491, 196] on span "Send" at bounding box center [513, 194] width 52 height 10
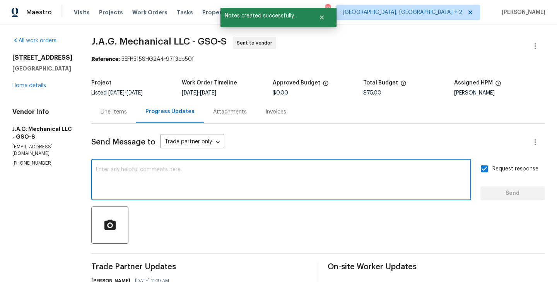
click at [231, 179] on textarea at bounding box center [281, 180] width 371 height 27
paste textarea "All Work Orders must include before-photos (both close-up and wide-angle) and a…"
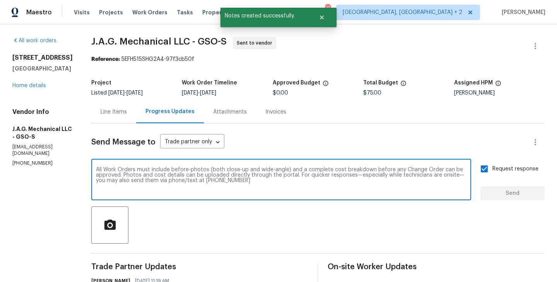
scroll to position [5, 0]
type textarea "All Work Orders must include before-photos (both close-up and wide-angle) and a…"
click at [502, 193] on span "Send" at bounding box center [513, 194] width 52 height 10
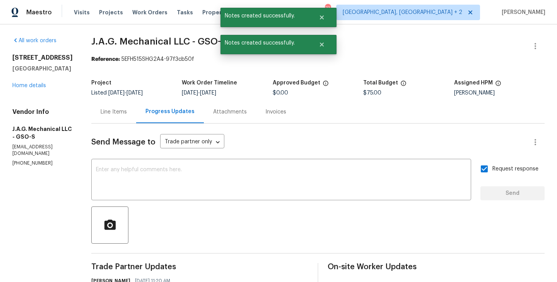
scroll to position [0, 0]
drag, startPoint x: 120, startPoint y: 59, endPoint x: 205, endPoint y: 59, distance: 84.4
click at [205, 59] on div "Reference: 5EFH515SHG2A4-97f3cb50f" at bounding box center [318, 59] width 454 height 8
copy div "5EFH515SHG2A4-97f3cb50f"
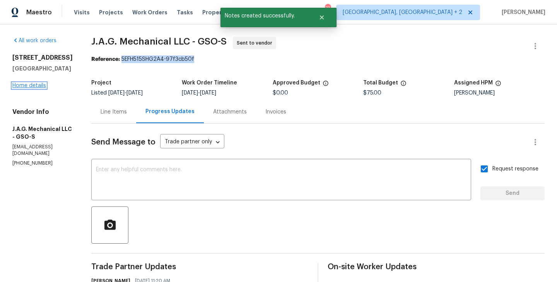
click at [26, 88] on link "Home details" at bounding box center [29, 85] width 34 height 5
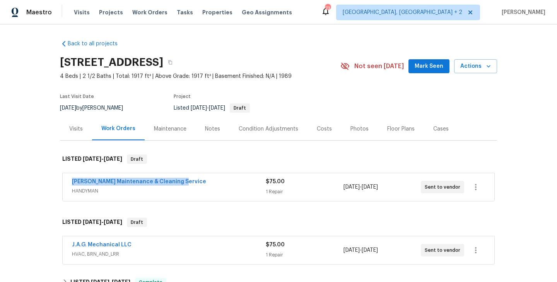
drag, startPoint x: 189, startPoint y: 183, endPoint x: 63, endPoint y: 183, distance: 125.0
click at [63, 183] on div "[PERSON_NAME] Maintenance & Cleaning Service HANDYMAN $75.00 1 Repair [DATE] - …" at bounding box center [279, 187] width 432 height 28
copy link "[PERSON_NAME] Maintenance & Cleaning Service"
click at [137, 236] on div "J.A.G. Mechanical LLC HVAC, BRN_AND_LRR $75.00 1 Repair [DATE] - [DATE] Sent to…" at bounding box center [279, 250] width 432 height 28
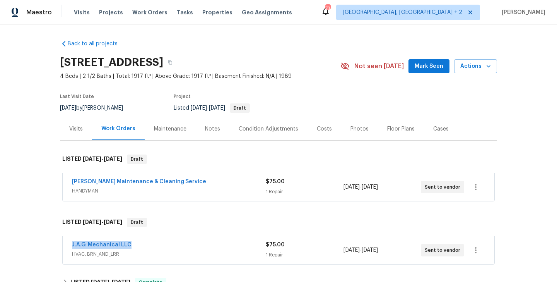
drag, startPoint x: 137, startPoint y: 242, endPoint x: 54, endPoint y: 242, distance: 83.2
click at [54, 242] on div "Back to all projects [STREET_ADDRESS] 4 Beds | 2 1/2 Baths | Total: 1917 ft² | …" at bounding box center [278, 152] width 557 height 257
copy link "J.A.G. Mechanical LLC"
